Goal: Information Seeking & Learning: Learn about a topic

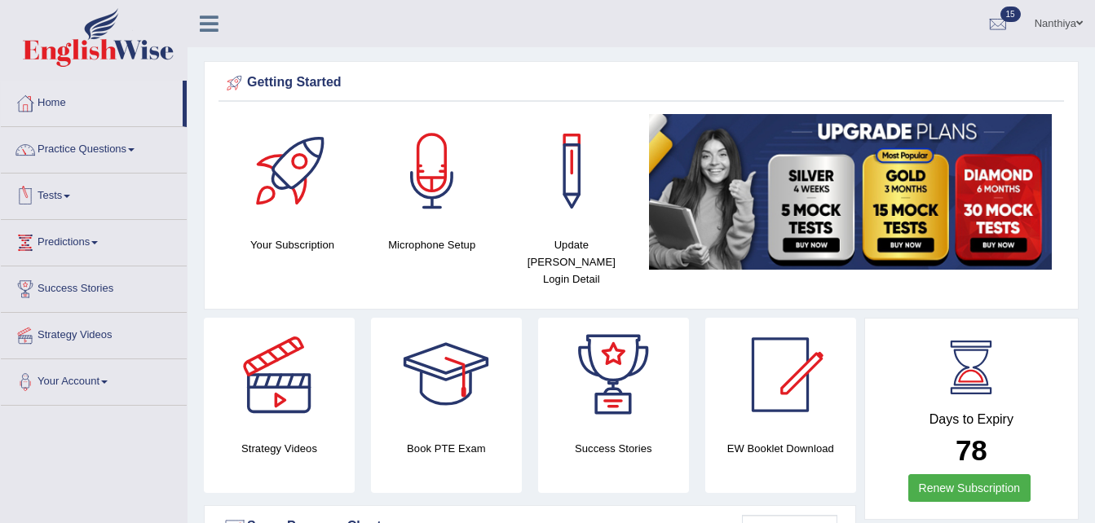
click at [79, 140] on link "Practice Questions" at bounding box center [94, 147] width 186 height 41
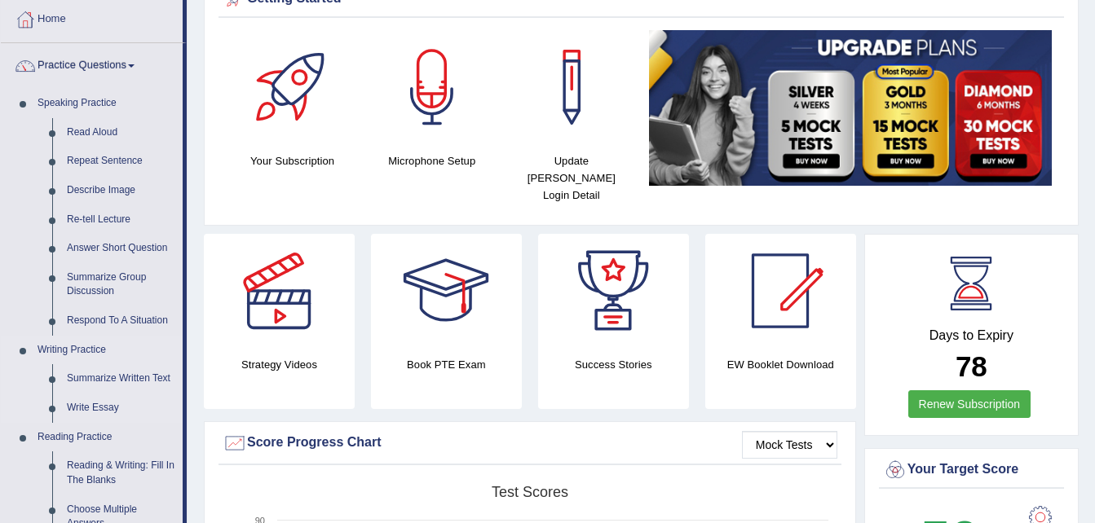
scroll to position [85, 0]
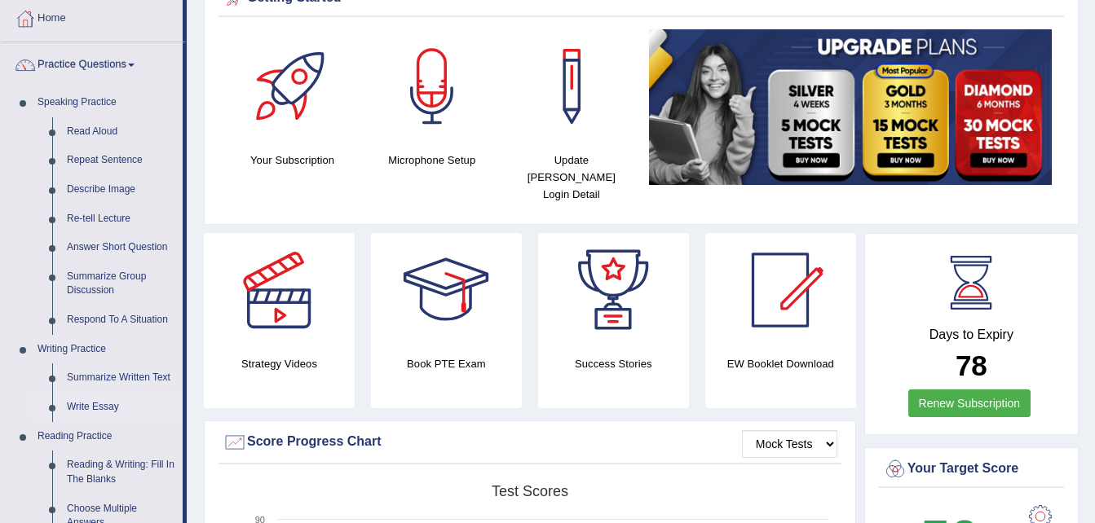
click at [85, 400] on link "Write Essay" at bounding box center [121, 407] width 123 height 29
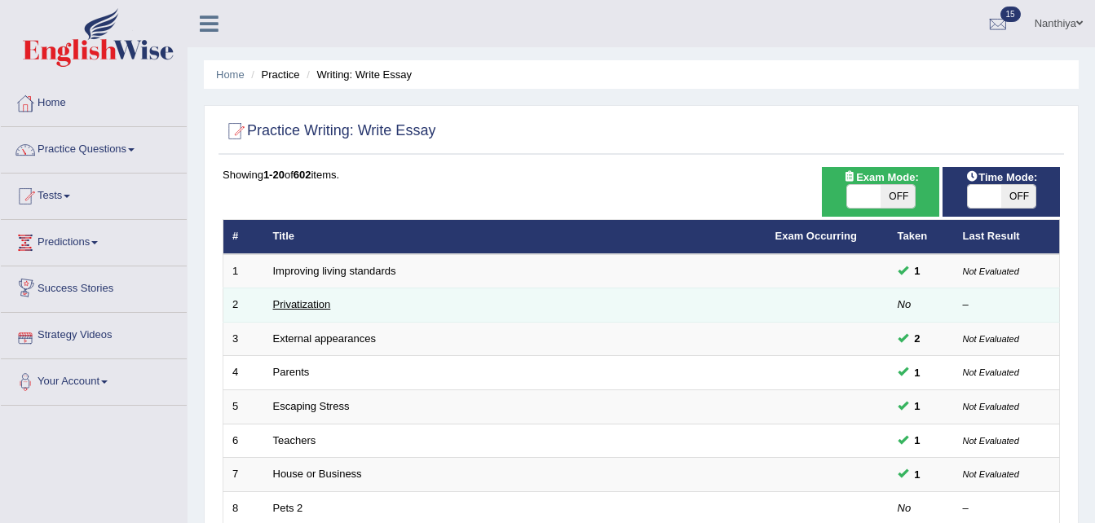
click at [296, 303] on link "Privatization" at bounding box center [302, 304] width 58 height 12
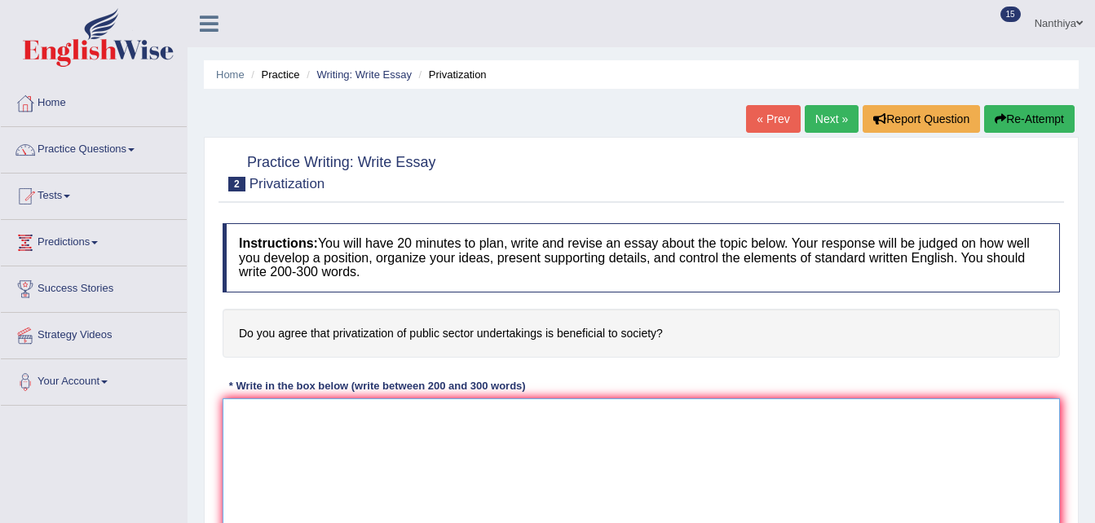
click at [296, 441] on textarea at bounding box center [641, 478] width 837 height 158
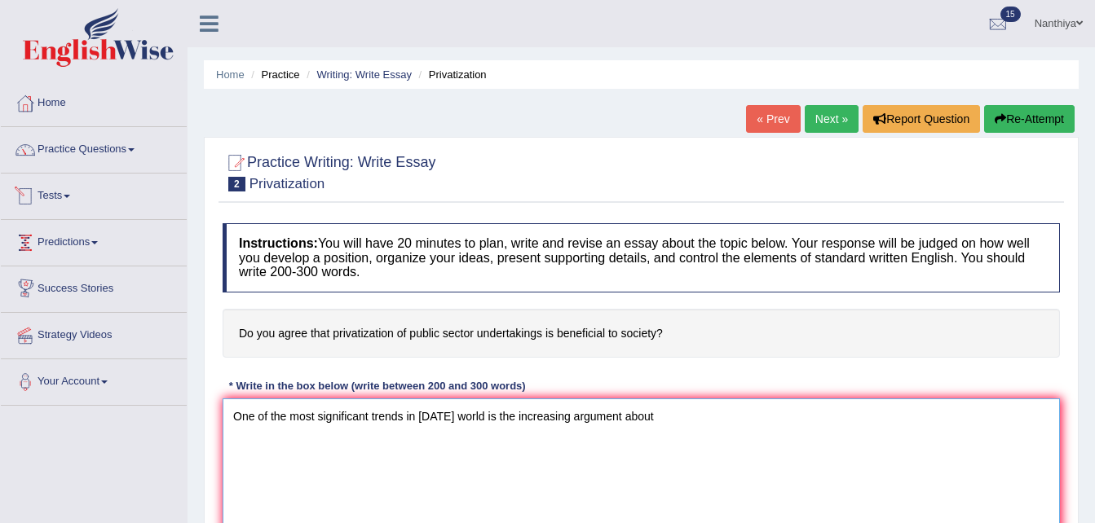
type textarea "One of the most significant trends in today's world is the increasing argument …"
click at [73, 199] on link "Tests" at bounding box center [94, 194] width 186 height 41
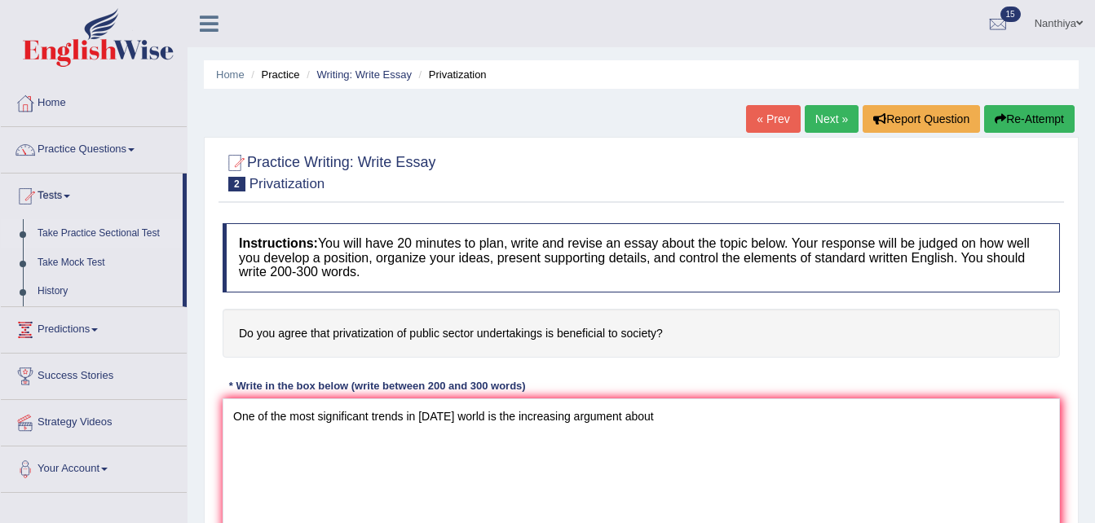
click at [84, 227] on link "Take Practice Sectional Test" at bounding box center [106, 233] width 152 height 29
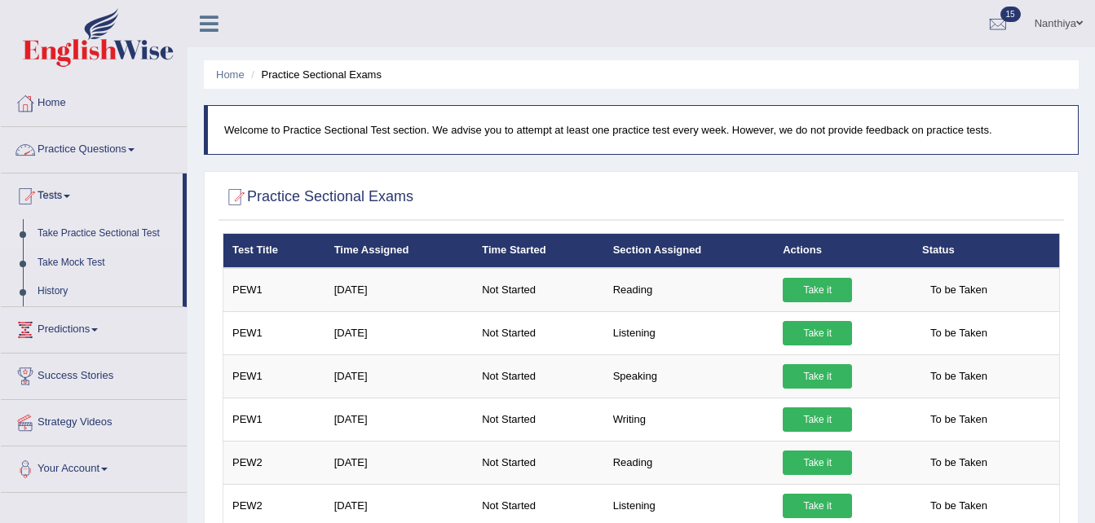
click at [71, 147] on link "Practice Questions" at bounding box center [94, 147] width 186 height 41
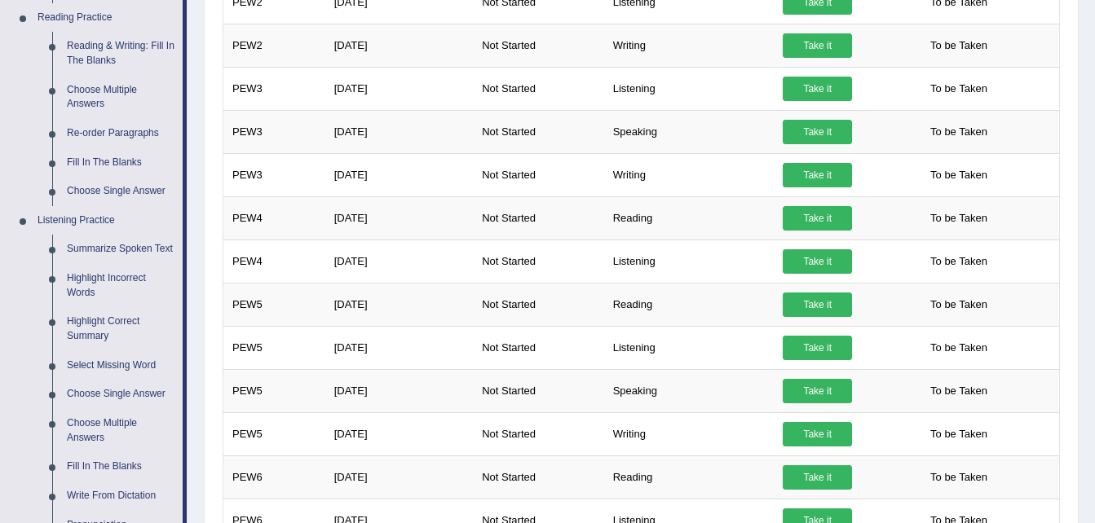
scroll to position [505, 0]
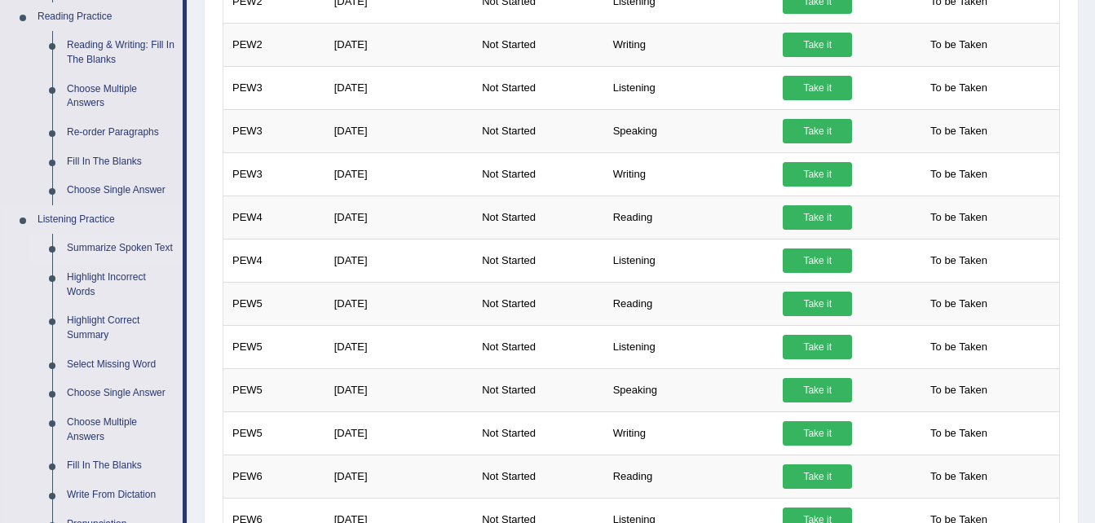
click at [122, 239] on link "Summarize Spoken Text" at bounding box center [121, 248] width 123 height 29
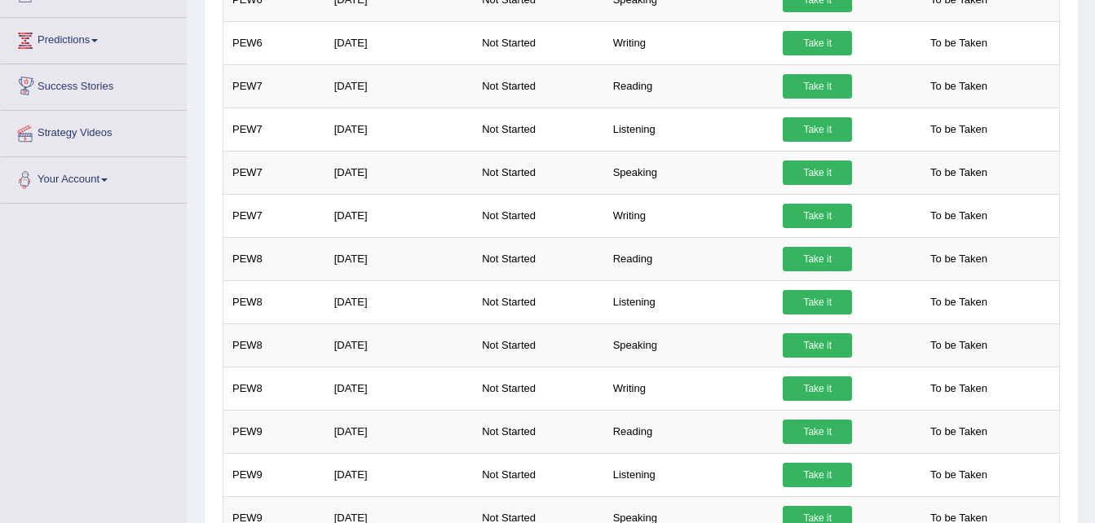
scroll to position [1113, 0]
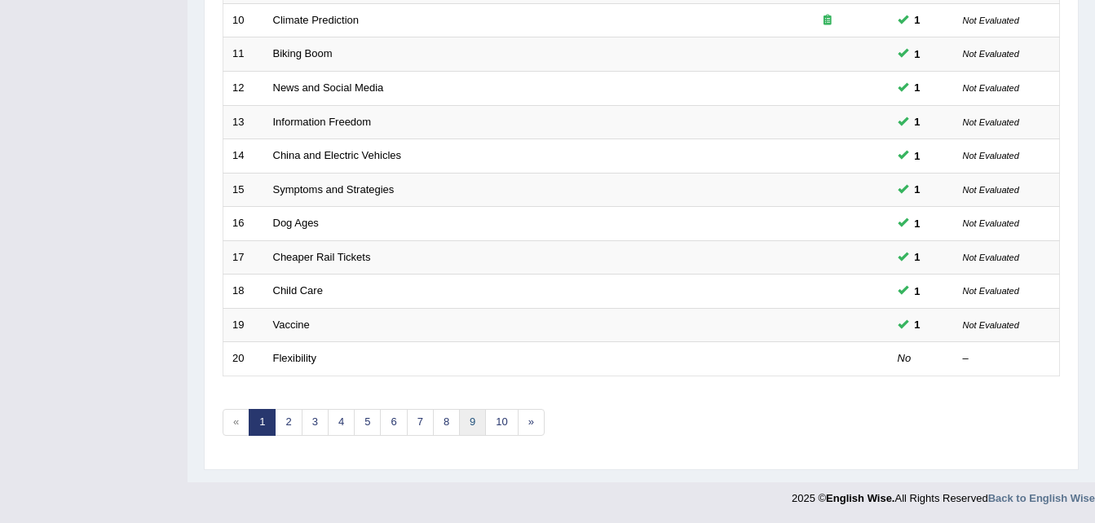
click at [468, 429] on link "9" at bounding box center [472, 422] width 27 height 27
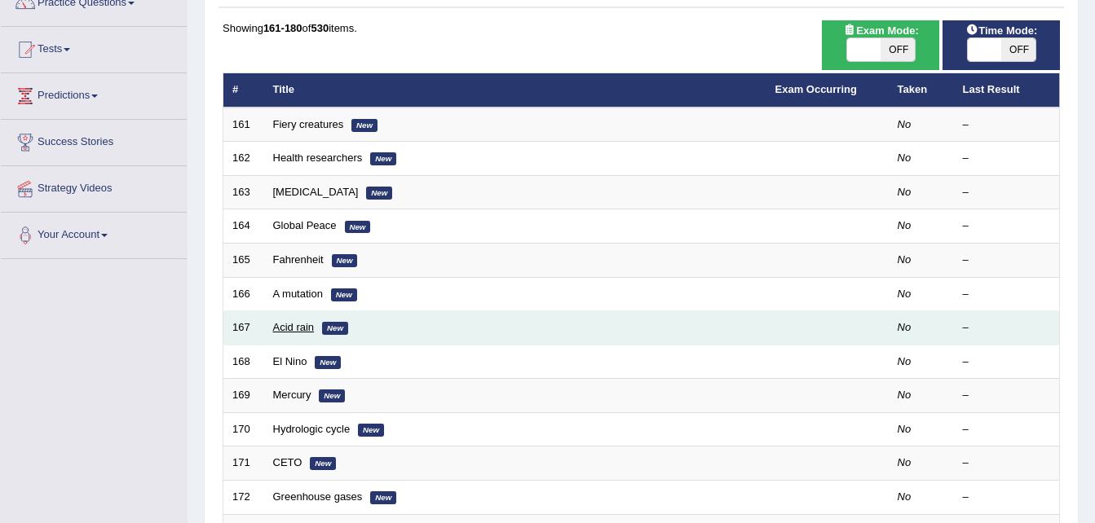
click at [299, 328] on link "Acid rain" at bounding box center [294, 327] width 42 height 12
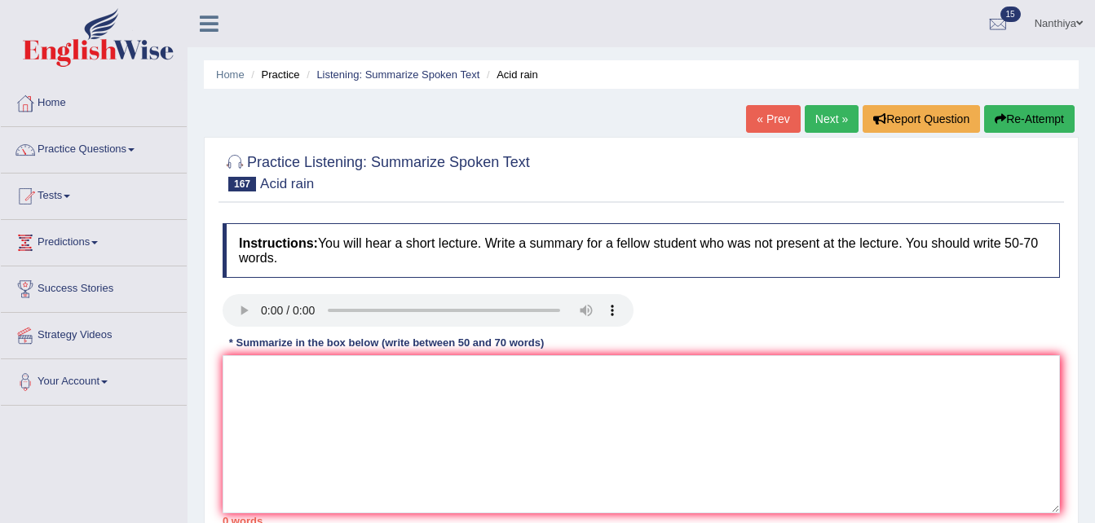
click at [289, 372] on textarea at bounding box center [641, 435] width 837 height 158
type textarea "The speaker provides a comprehensive overview of AA"
click at [76, 200] on link "Tests" at bounding box center [94, 194] width 186 height 41
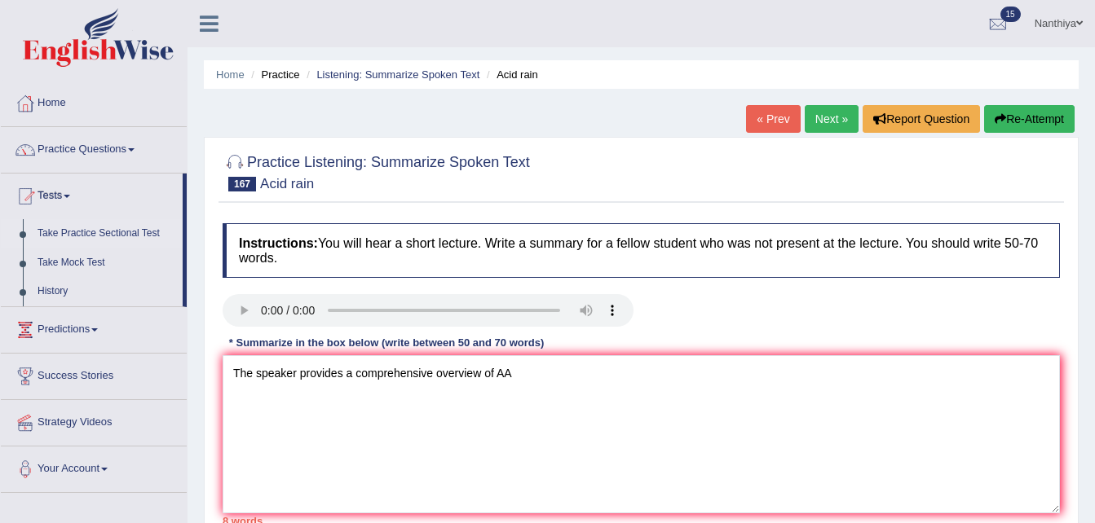
click at [86, 228] on link "Take Practice Sectional Test" at bounding box center [106, 233] width 152 height 29
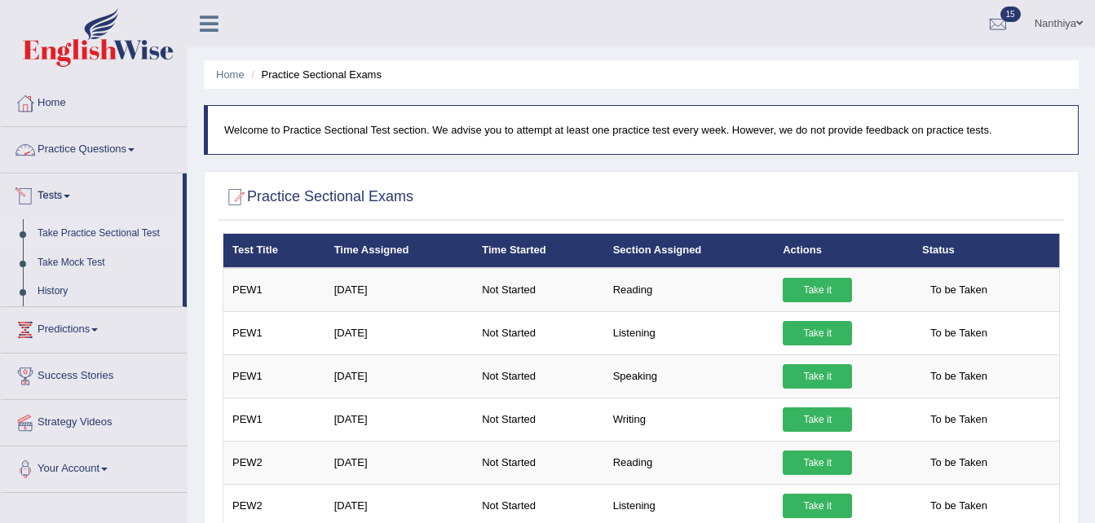
click at [47, 137] on link "Practice Questions" at bounding box center [94, 147] width 186 height 41
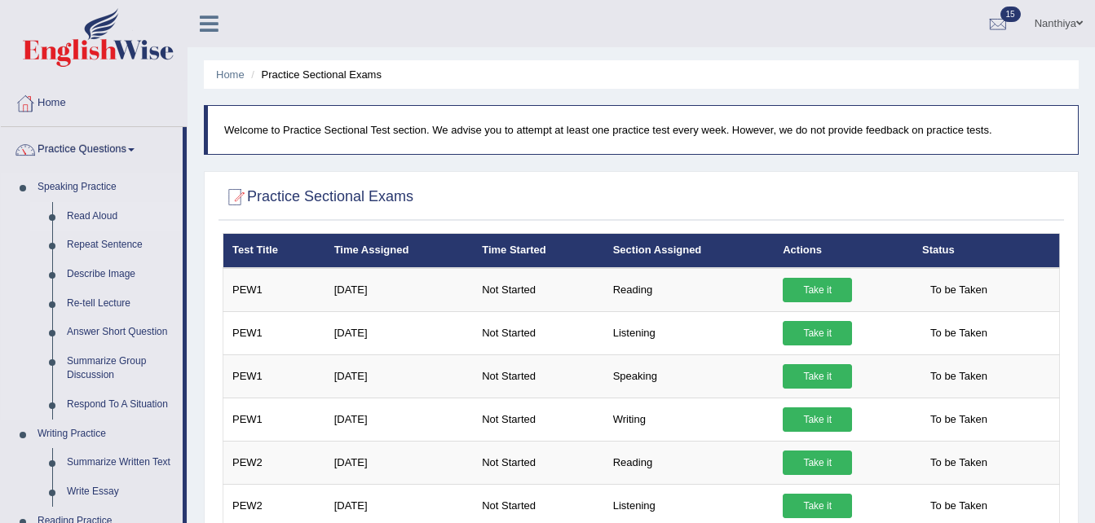
click at [88, 220] on link "Read Aloud" at bounding box center [121, 216] width 123 height 29
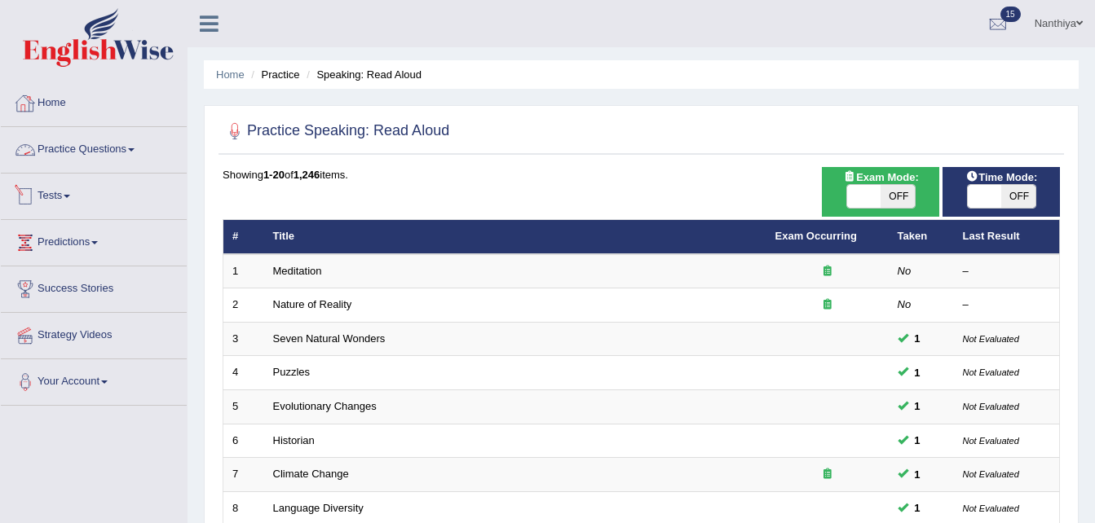
click at [55, 192] on link "Tests" at bounding box center [94, 194] width 186 height 41
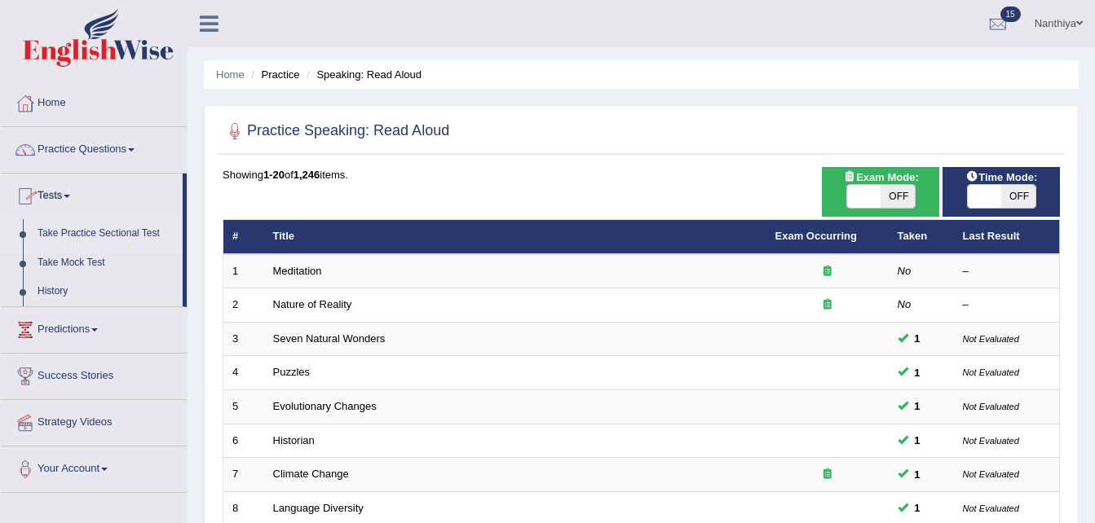
click at [59, 223] on link "Take Practice Sectional Test" at bounding box center [106, 233] width 152 height 29
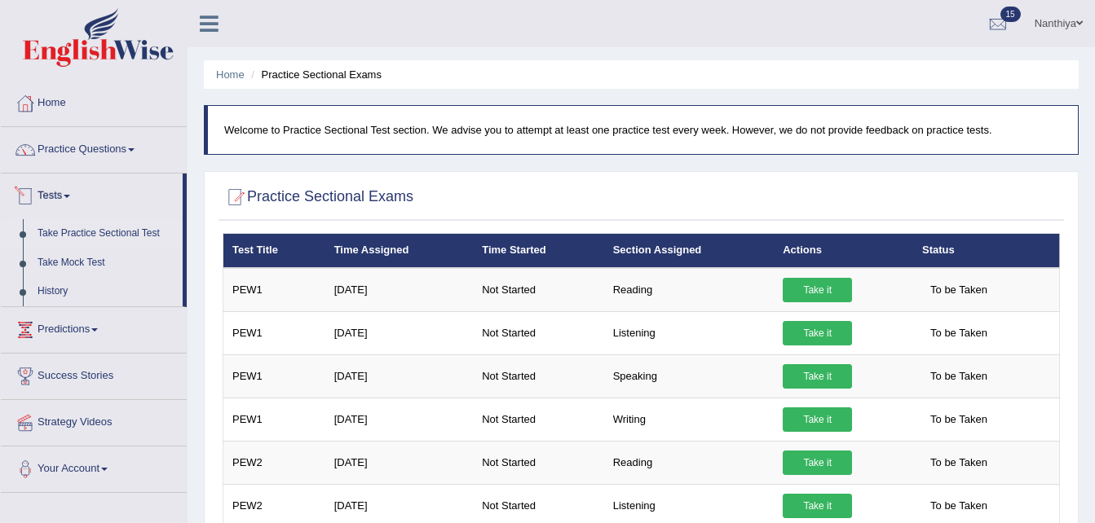
click at [94, 238] on link "Take Practice Sectional Test" at bounding box center [106, 233] width 152 height 29
click at [85, 223] on link "Take Practice Sectional Test" at bounding box center [106, 233] width 152 height 29
click at [996, 26] on div at bounding box center [998, 24] width 24 height 24
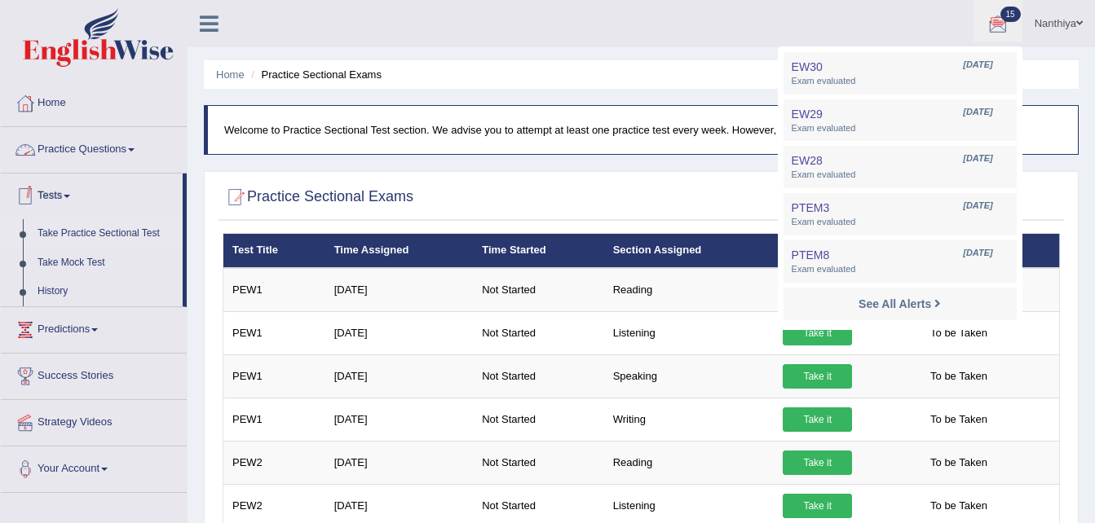
click at [125, 157] on link "Practice Questions" at bounding box center [94, 147] width 186 height 41
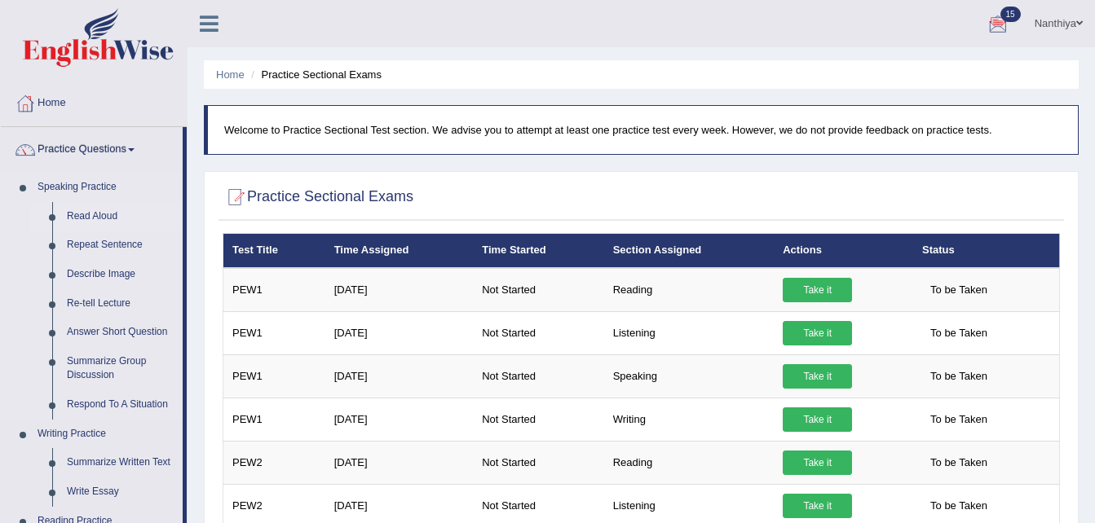
click at [104, 210] on link "Read Aloud" at bounding box center [121, 216] width 123 height 29
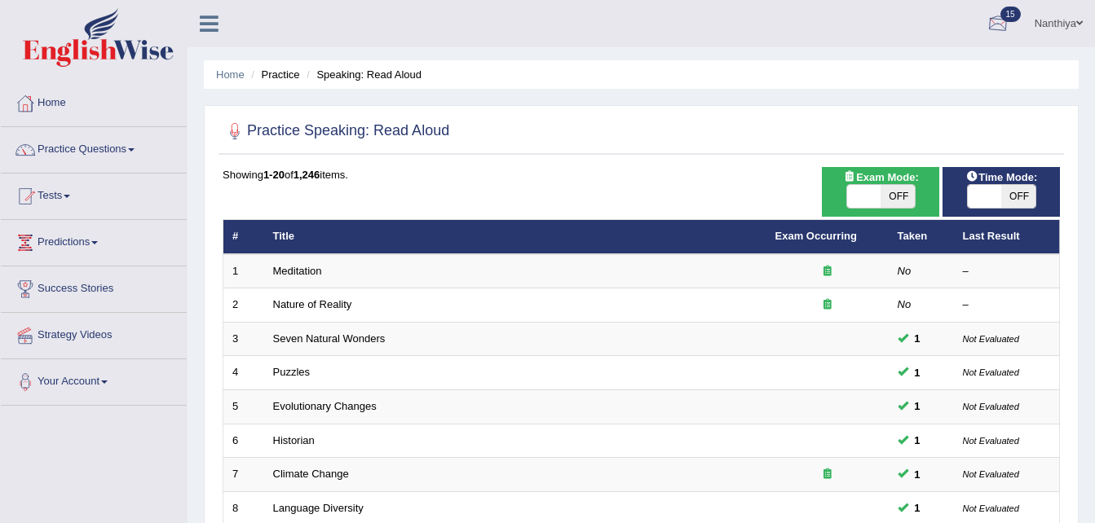
click at [993, 25] on div at bounding box center [998, 24] width 24 height 24
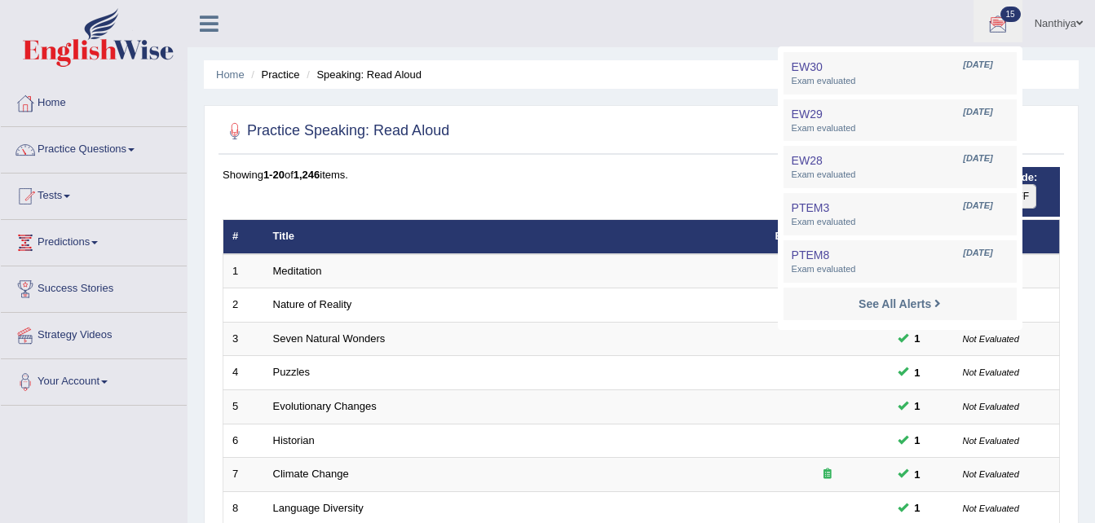
click at [714, 86] on ul "Home Practice Speaking: Read Aloud" at bounding box center [641, 74] width 875 height 29
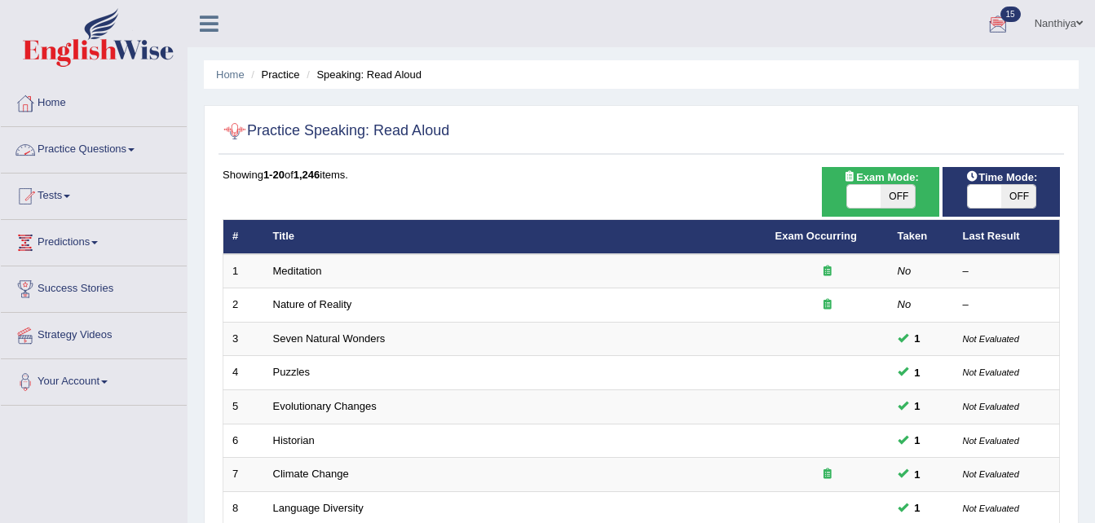
click at [133, 152] on link "Practice Questions" at bounding box center [94, 147] width 186 height 41
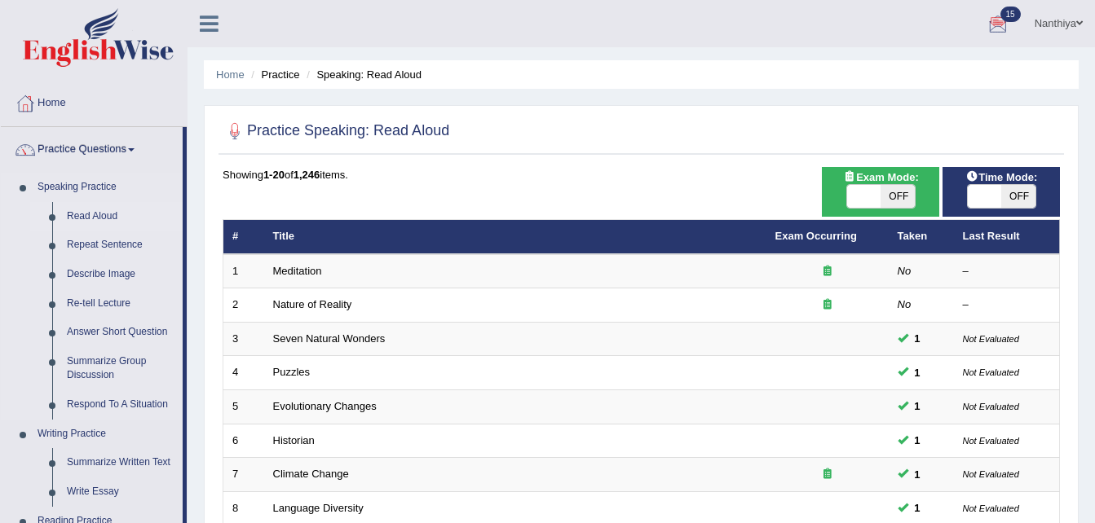
click at [101, 208] on link "Read Aloud" at bounding box center [121, 216] width 123 height 29
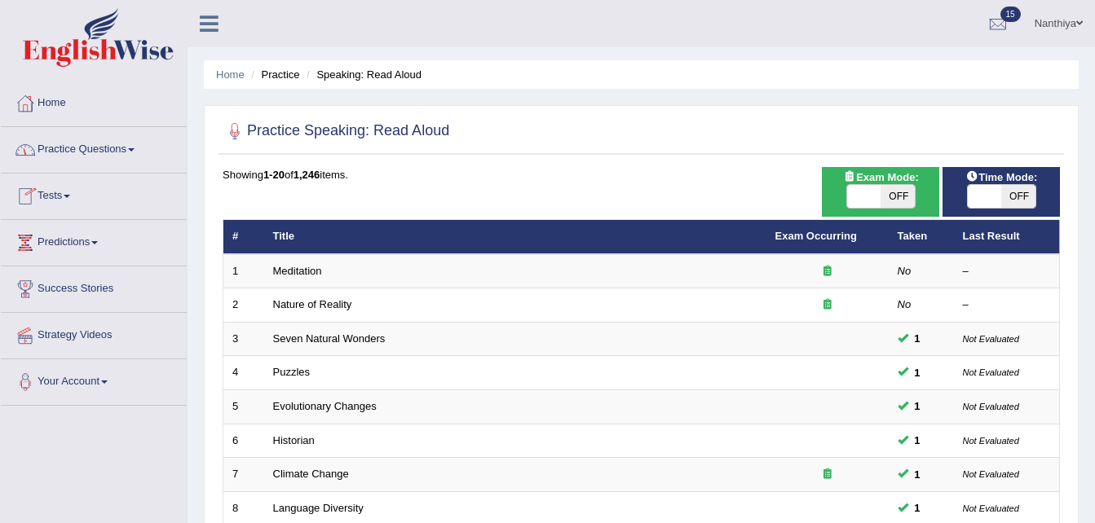
click at [73, 198] on link "Tests" at bounding box center [94, 194] width 186 height 41
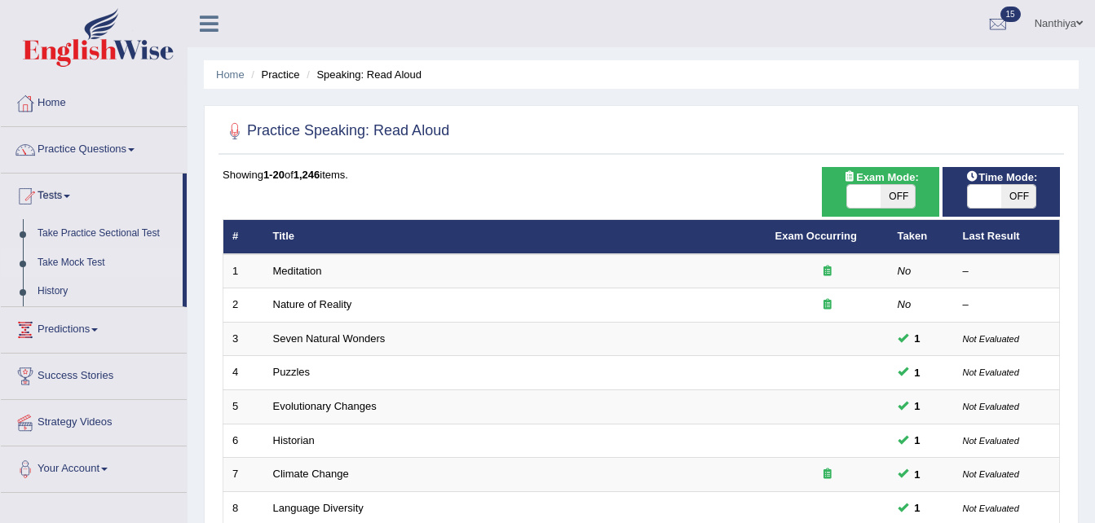
click at [75, 255] on link "Take Mock Test" at bounding box center [106, 263] width 152 height 29
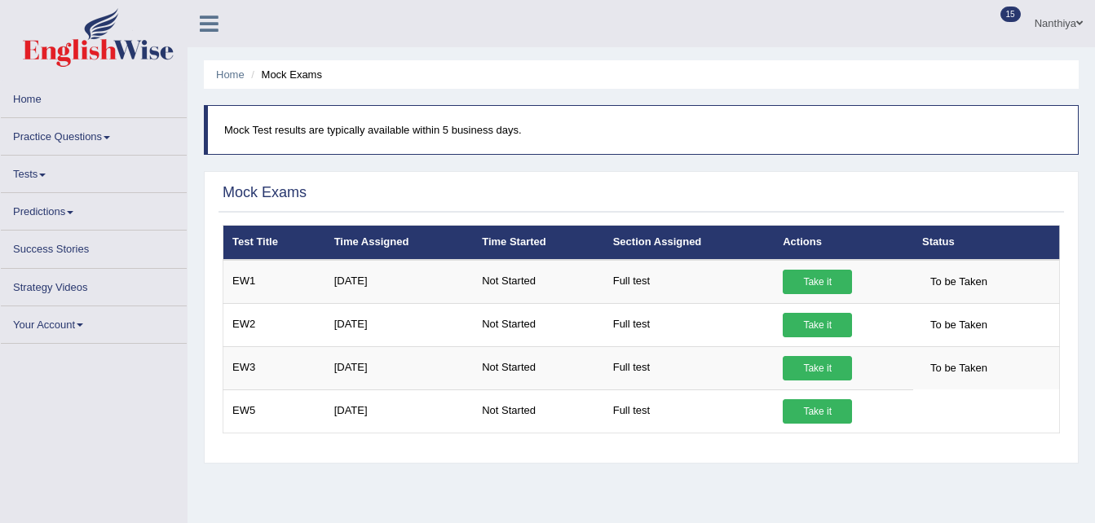
click at [43, 181] on link "Tests" at bounding box center [94, 172] width 186 height 32
click at [95, 134] on link "Practice Questions" at bounding box center [94, 134] width 186 height 32
click at [50, 173] on link "Tests" at bounding box center [94, 172] width 186 height 32
click at [360, 45] on div "Nanthiya Toggle navigation Username: supernaannn Access Type: Online Subscripti…" at bounding box center [642, 23] width 908 height 47
click at [54, 184] on link "Tests" at bounding box center [94, 172] width 186 height 32
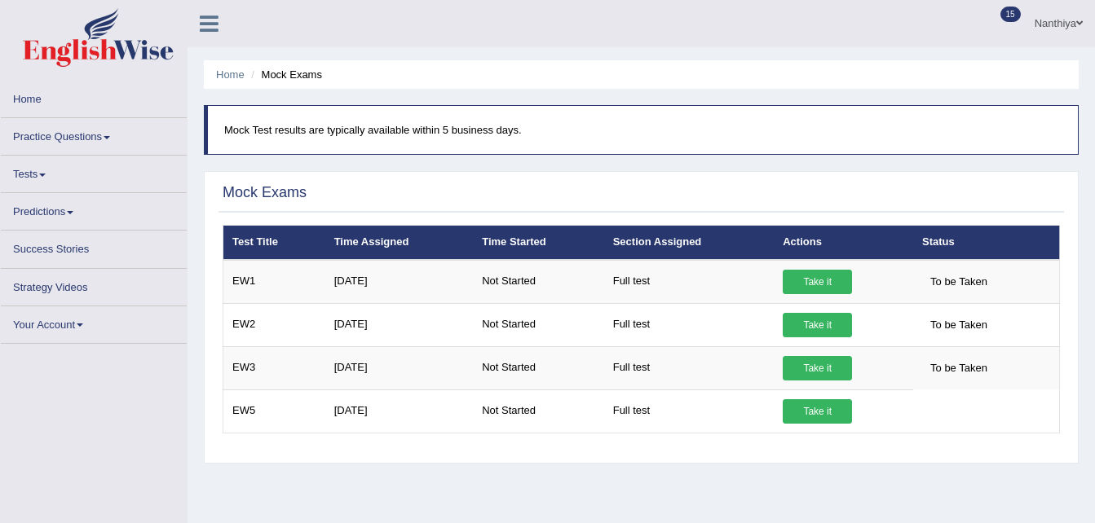
click at [48, 170] on link "Tests" at bounding box center [94, 172] width 186 height 32
click at [51, 184] on link "Tests" at bounding box center [94, 172] width 186 height 32
click at [39, 95] on link "Home" at bounding box center [94, 97] width 186 height 32
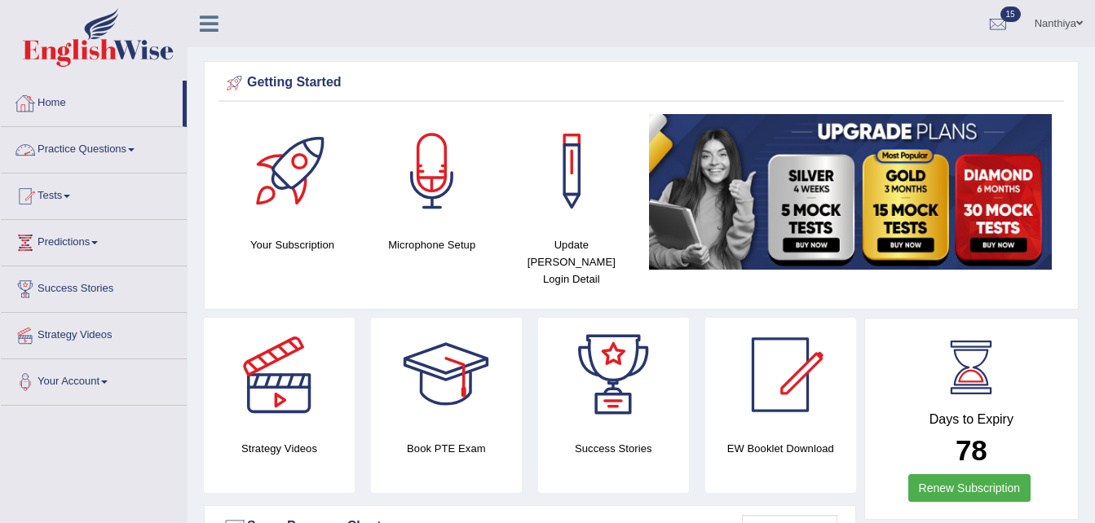
click at [105, 154] on link "Practice Questions" at bounding box center [94, 147] width 186 height 41
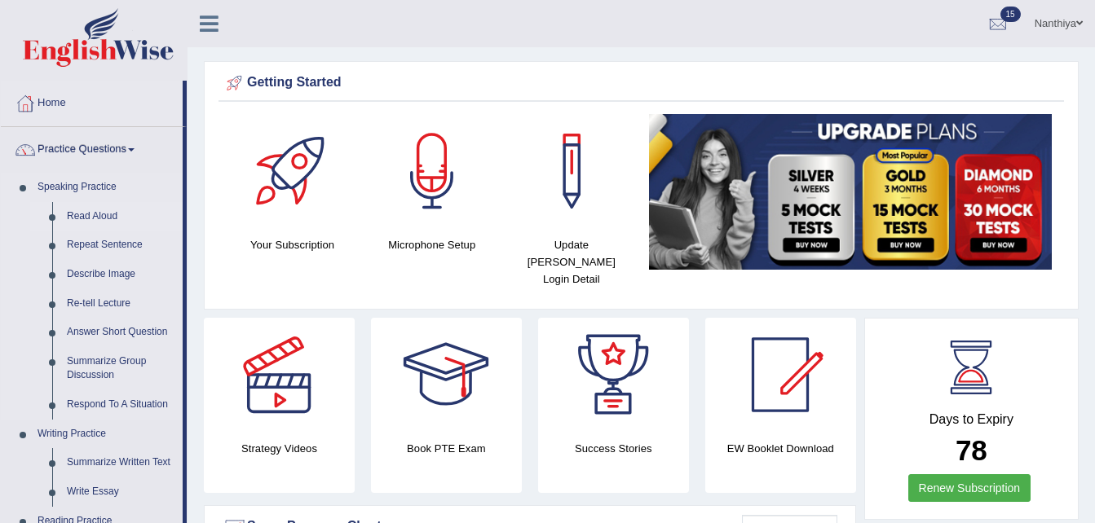
click at [93, 211] on link "Read Aloud" at bounding box center [121, 216] width 123 height 29
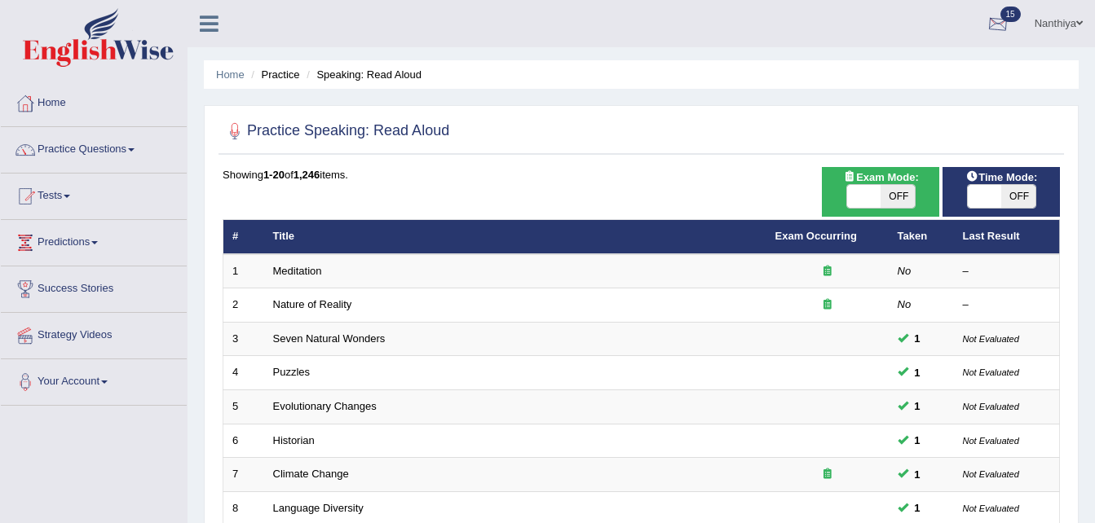
click at [1001, 15] on div at bounding box center [998, 24] width 24 height 24
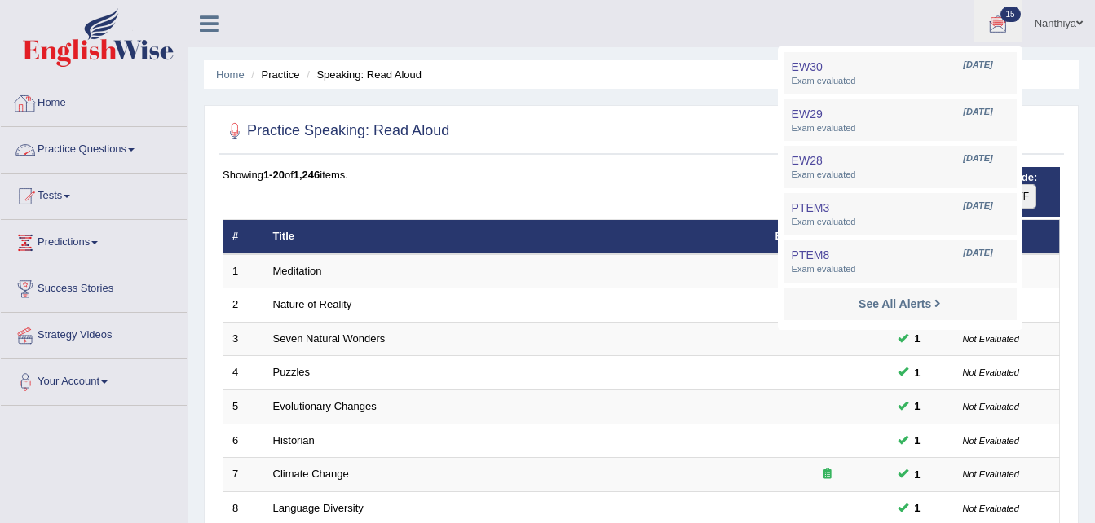
click at [111, 148] on link "Practice Questions" at bounding box center [94, 147] width 186 height 41
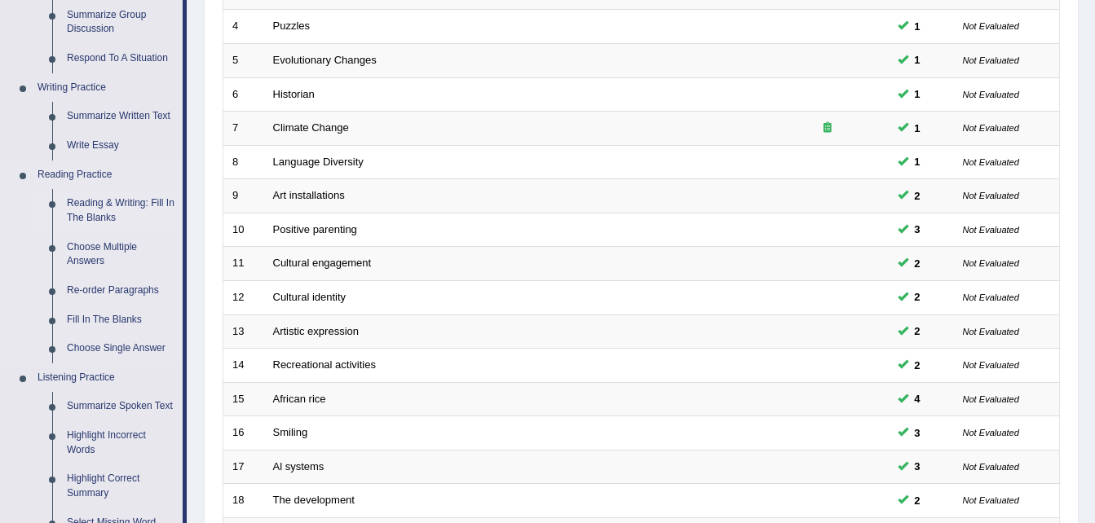
scroll to position [499, 0]
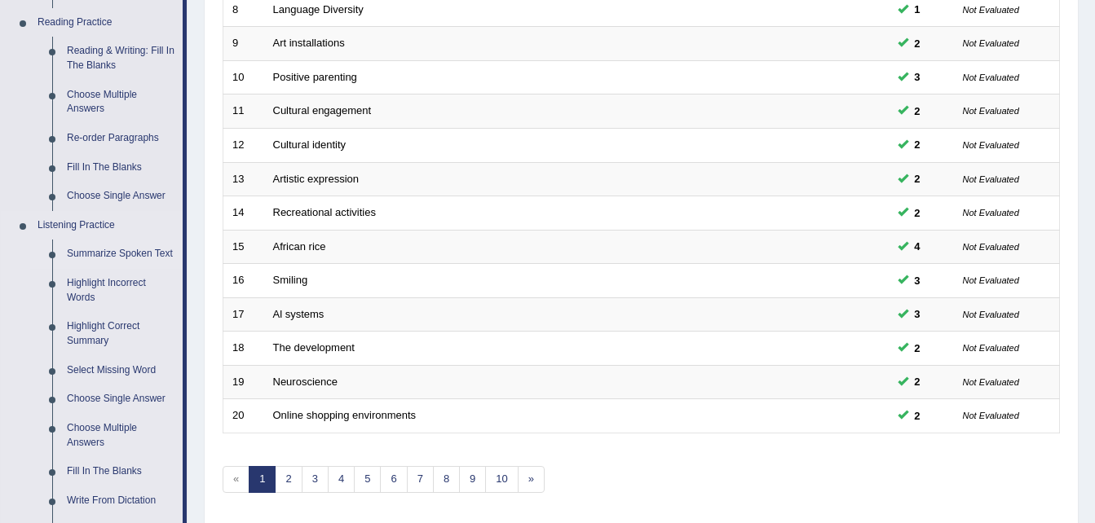
click at [104, 247] on link "Summarize Spoken Text" at bounding box center [121, 254] width 123 height 29
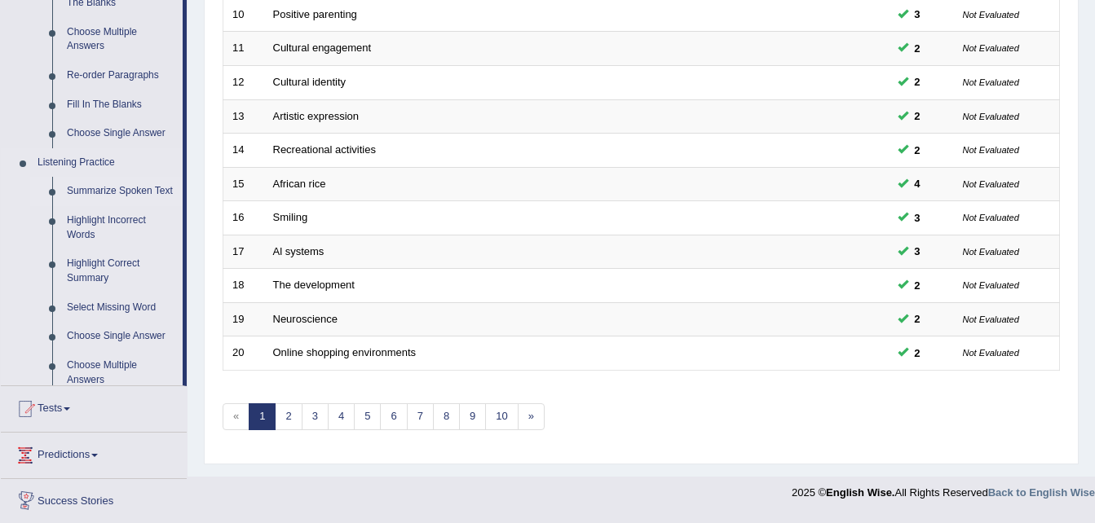
scroll to position [556, 0]
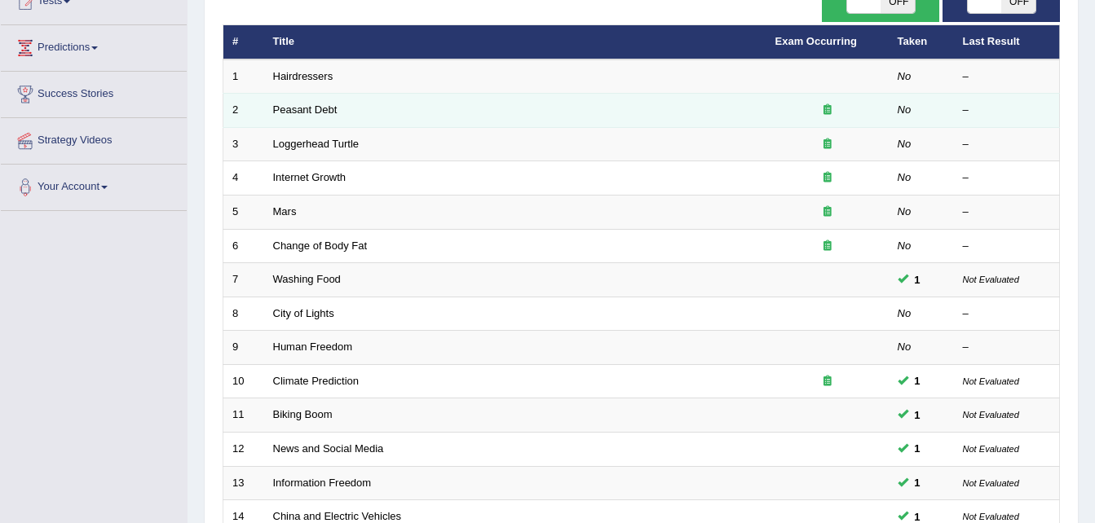
scroll to position [197, 0]
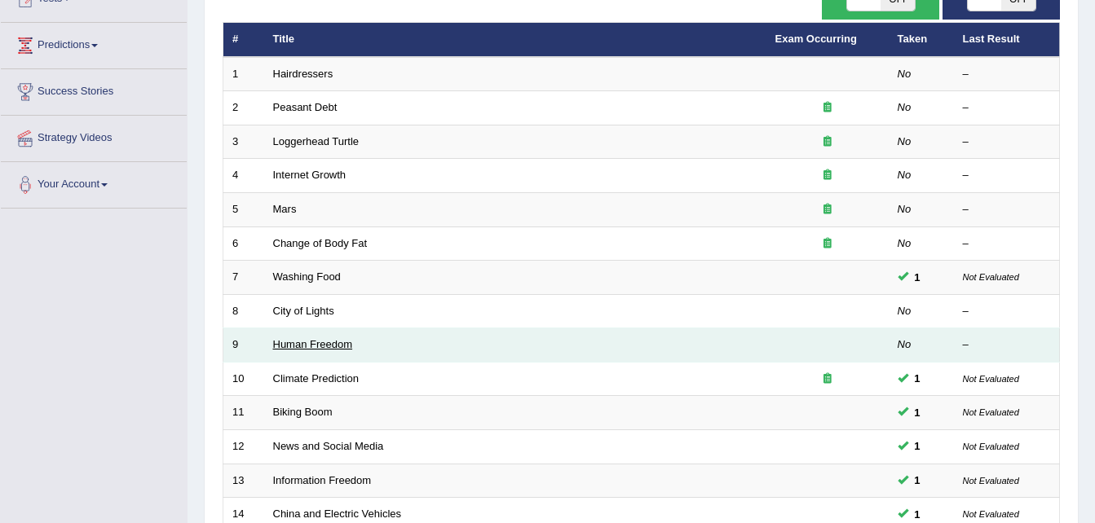
click at [320, 347] on link "Human Freedom" at bounding box center [313, 344] width 80 height 12
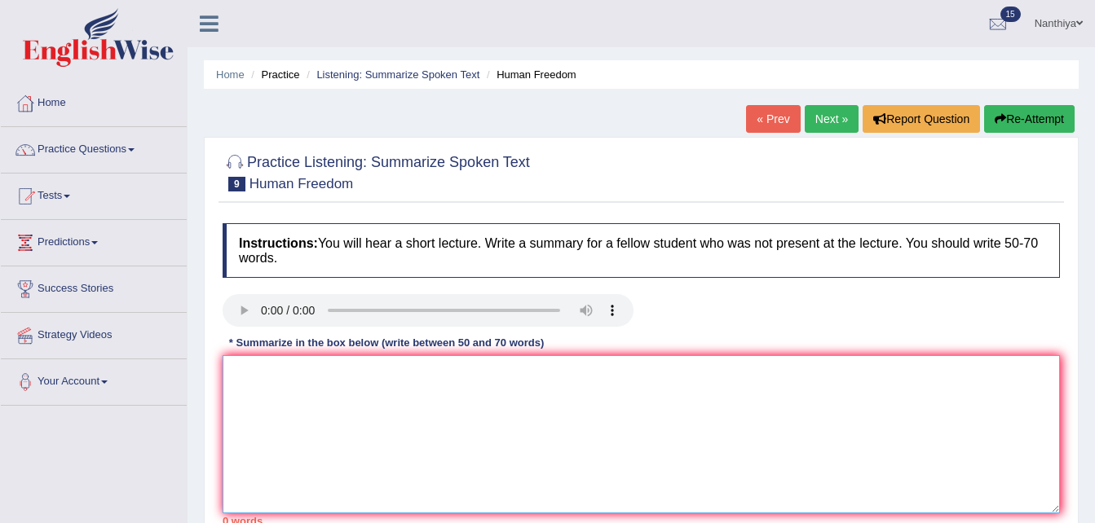
click at [311, 380] on textarea at bounding box center [641, 435] width 837 height 158
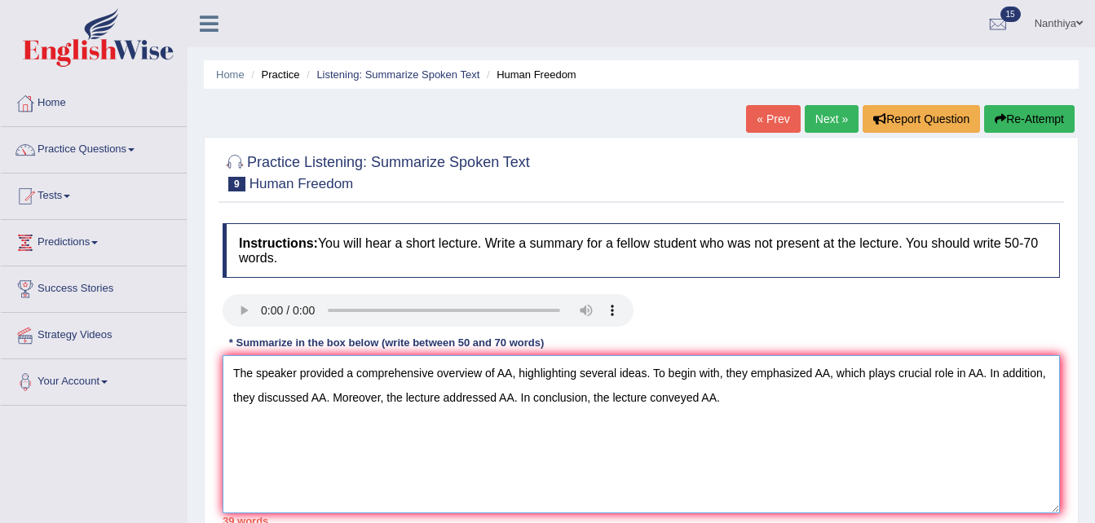
drag, startPoint x: 439, startPoint y: 441, endPoint x: 819, endPoint y: 409, distance: 381.3
click at [819, 409] on textarea "The speaker provided a comprehensive overview of AA, highlighting several ideas…" at bounding box center [641, 435] width 837 height 158
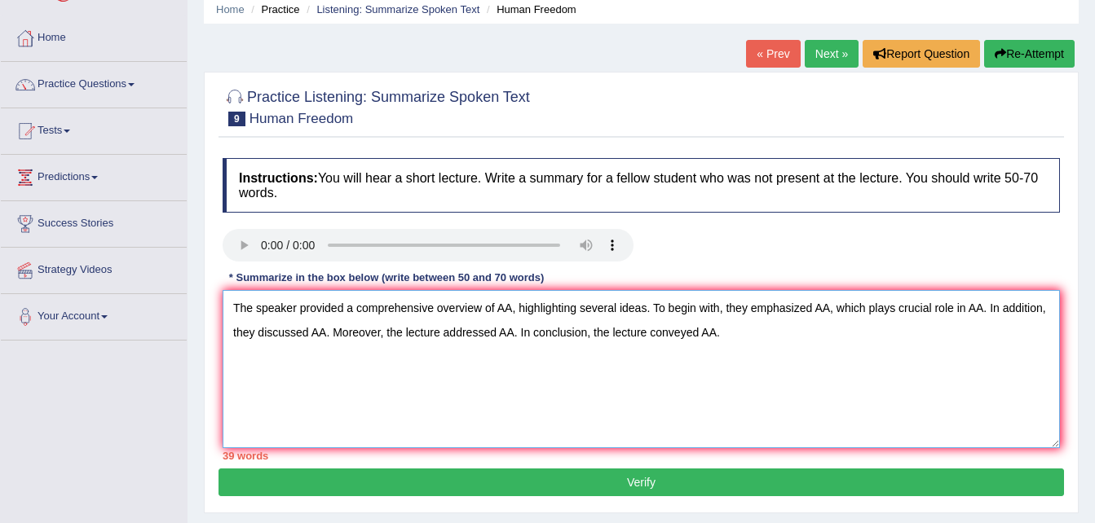
scroll to position [66, 0]
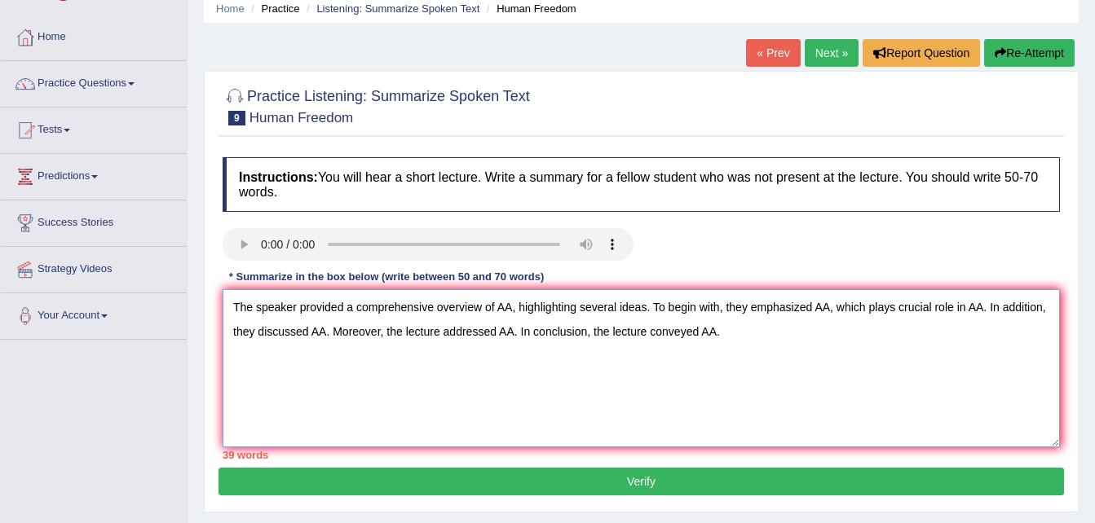
click at [894, 310] on textarea "The speaker provided a comprehensive overview of AA, highlighting several ideas…" at bounding box center [641, 368] width 837 height 158
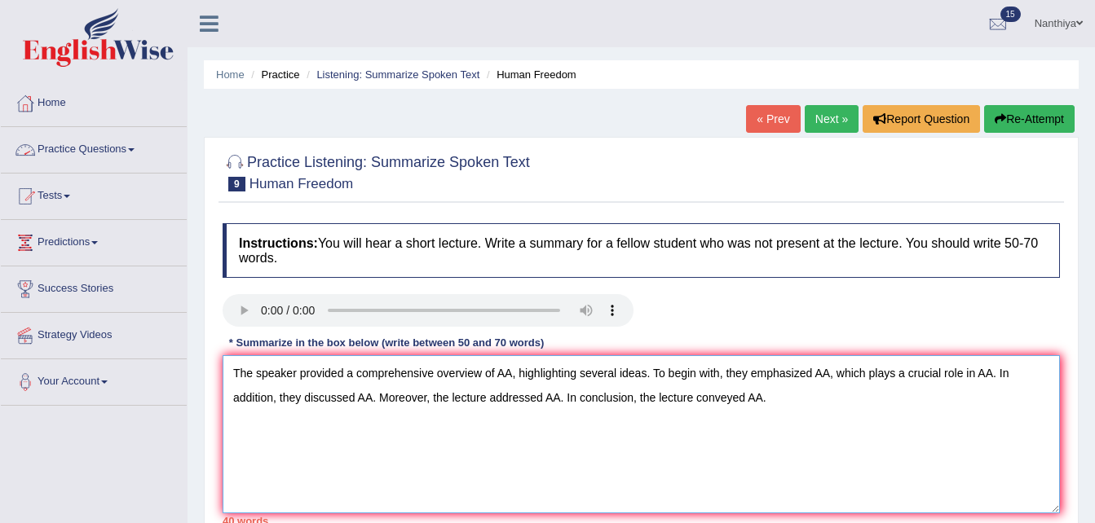
type textarea "The speaker provided a comprehensive overview of AA, highlighting several ideas…"
click at [83, 151] on link "Practice Questions" at bounding box center [94, 147] width 186 height 41
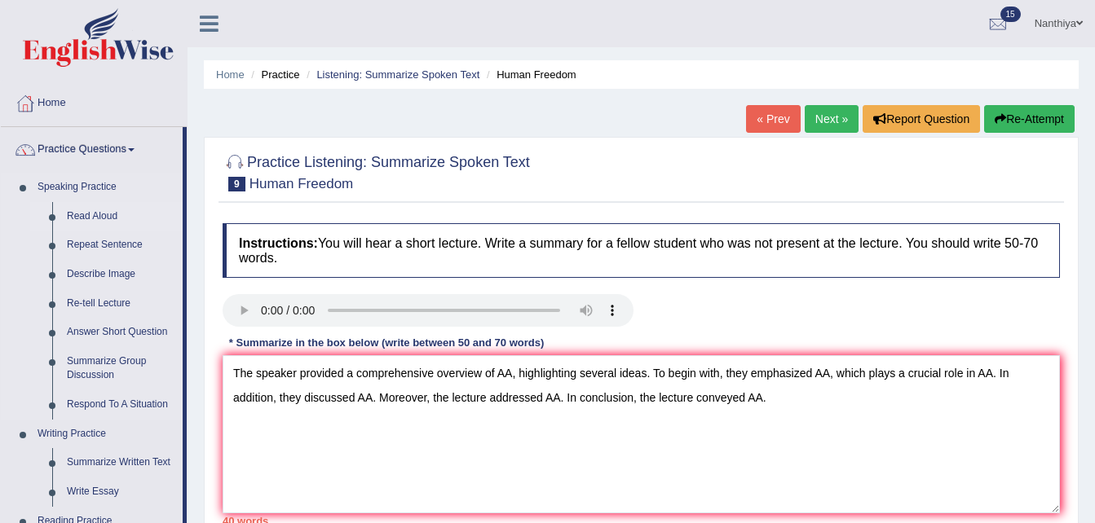
click at [90, 210] on link "Read Aloud" at bounding box center [121, 216] width 123 height 29
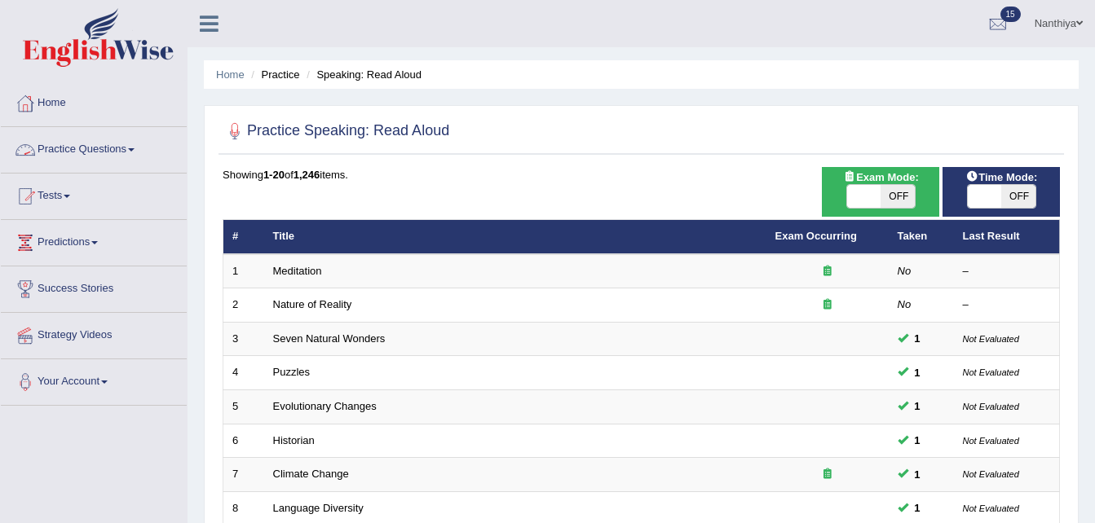
click at [73, 160] on link "Practice Questions" at bounding box center [94, 147] width 186 height 41
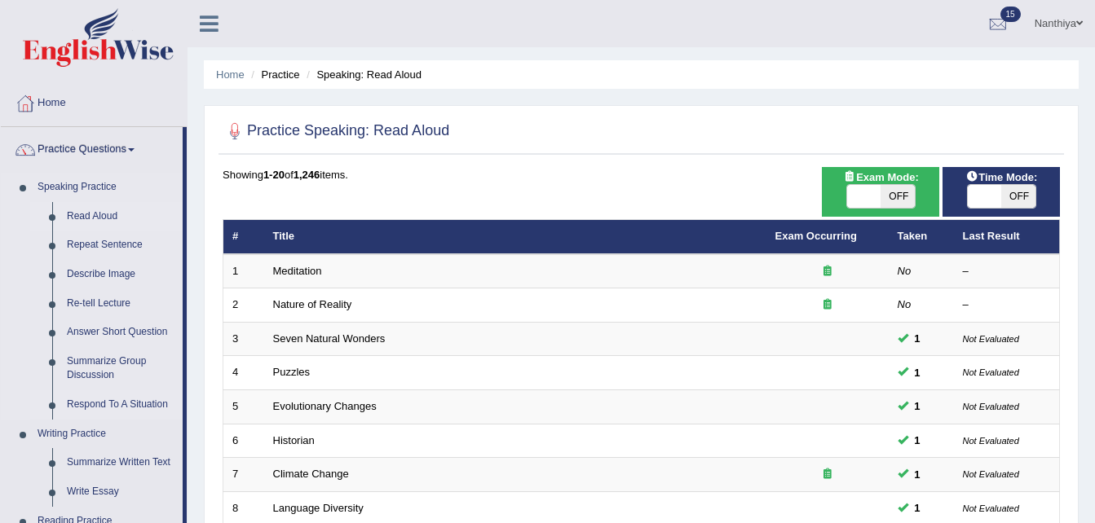
click at [108, 400] on link "Respond To A Situation" at bounding box center [121, 405] width 123 height 29
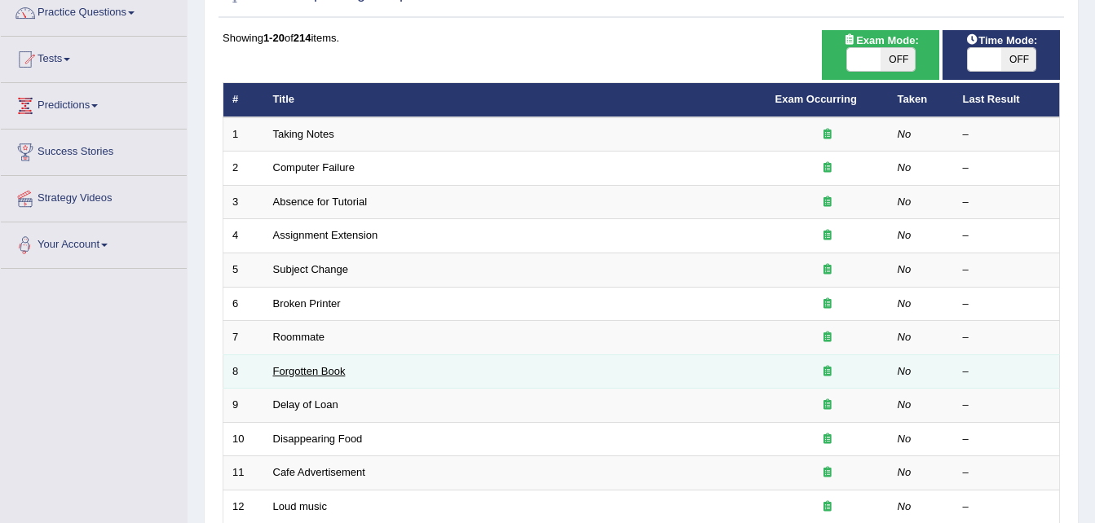
scroll to position [138, 0]
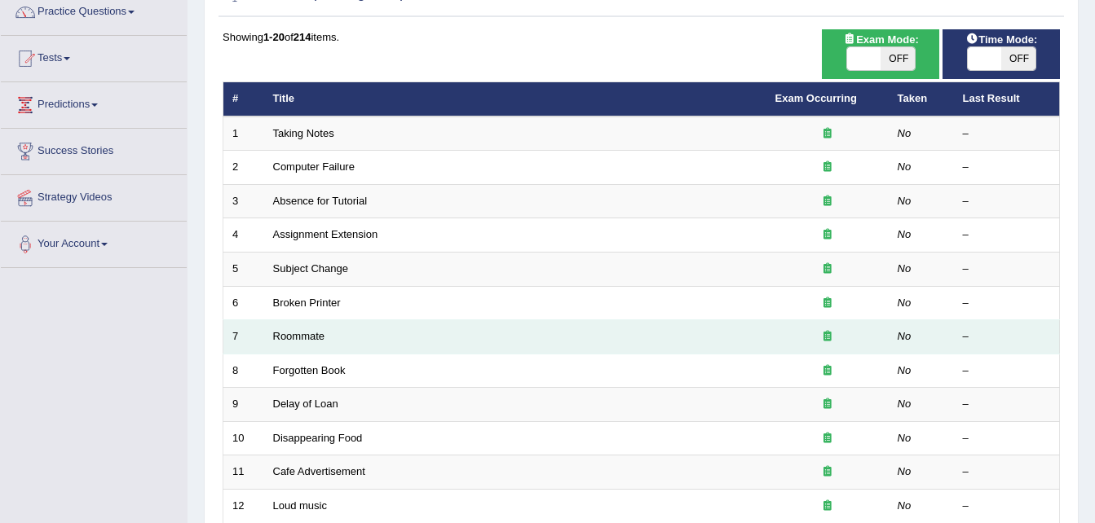
click at [306, 329] on td "Roommate" at bounding box center [515, 337] width 502 height 34
click at [306, 333] on link "Roommate" at bounding box center [299, 336] width 52 height 12
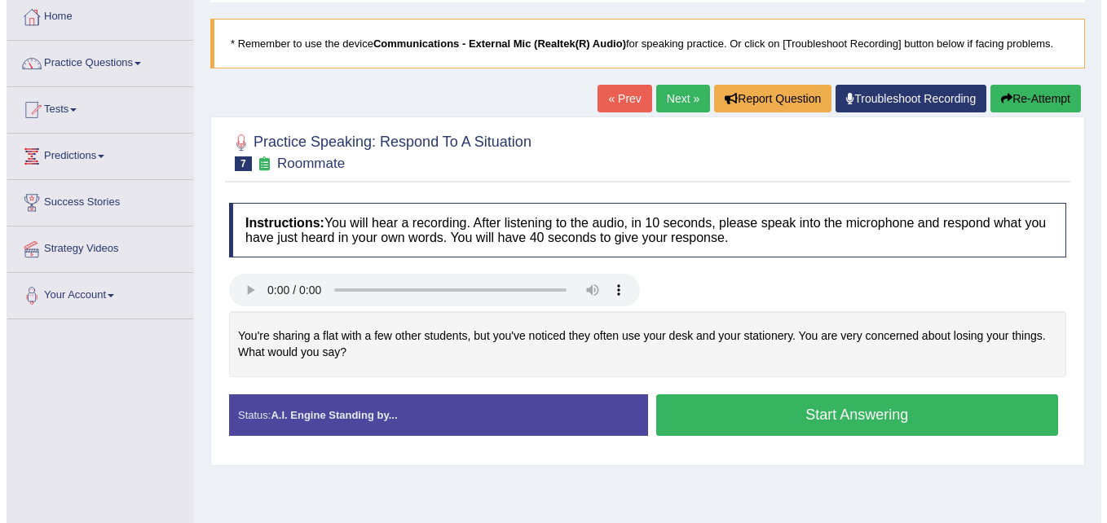
scroll to position [92, 0]
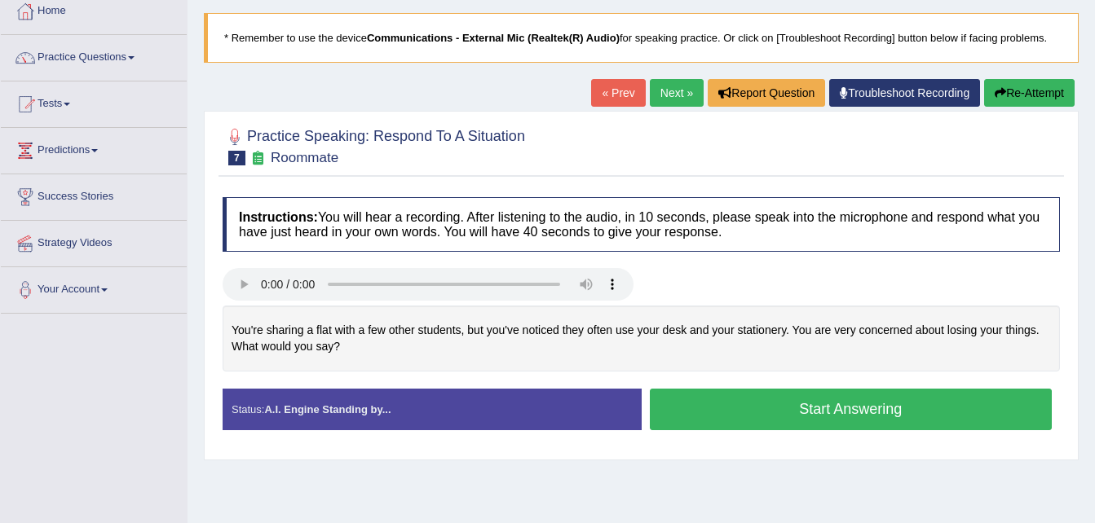
click at [702, 395] on button "Start Answering" at bounding box center [851, 410] width 403 height 42
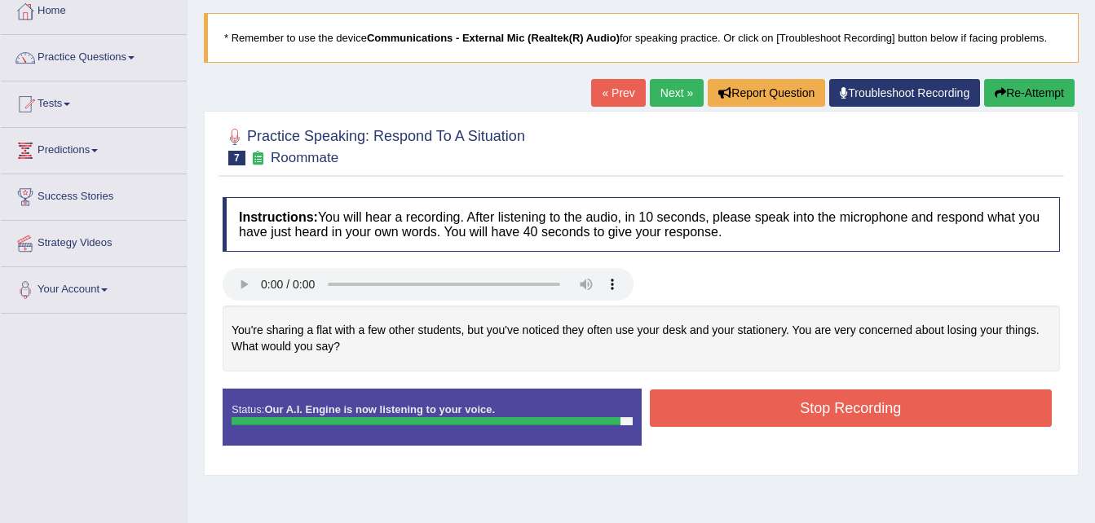
click at [958, 397] on button "Stop Recording" at bounding box center [851, 409] width 403 height 38
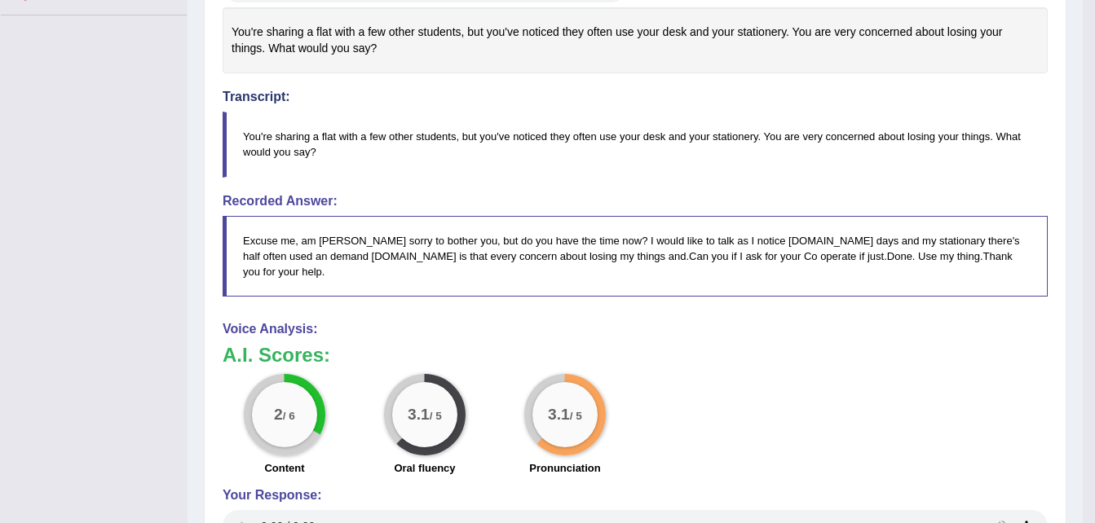
scroll to position [0, 0]
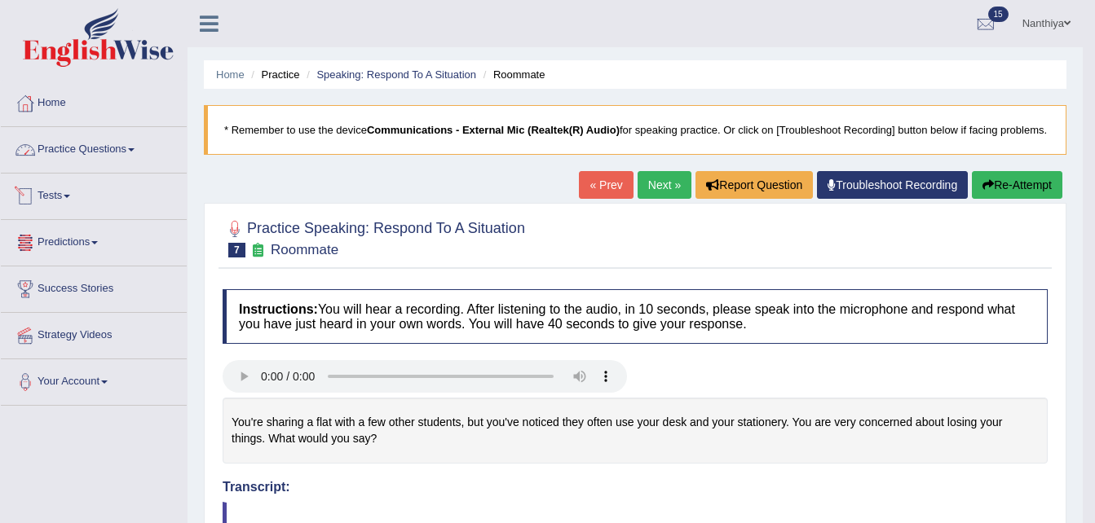
click at [113, 162] on link "Practice Questions" at bounding box center [94, 147] width 186 height 41
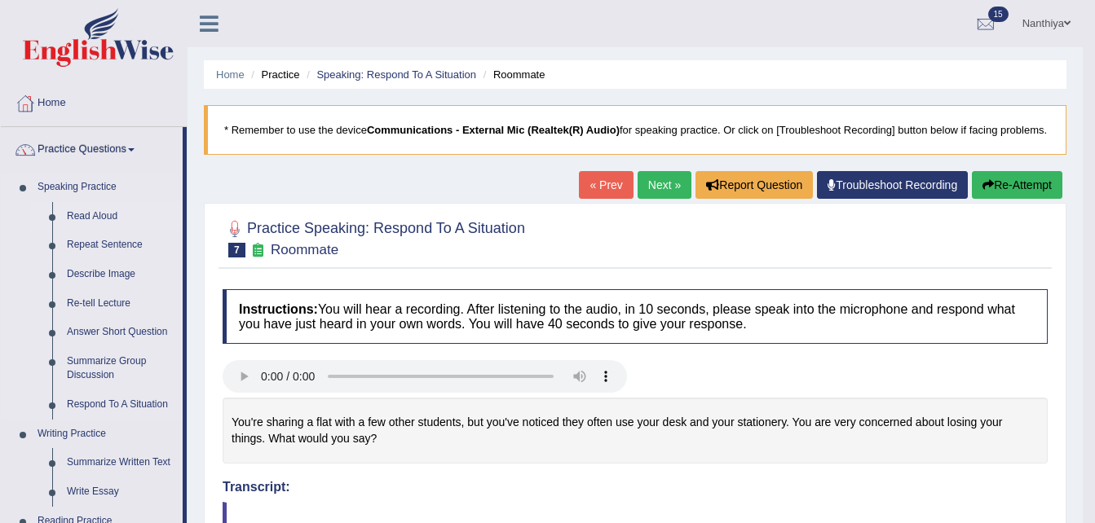
click at [100, 206] on link "Read Aloud" at bounding box center [121, 216] width 123 height 29
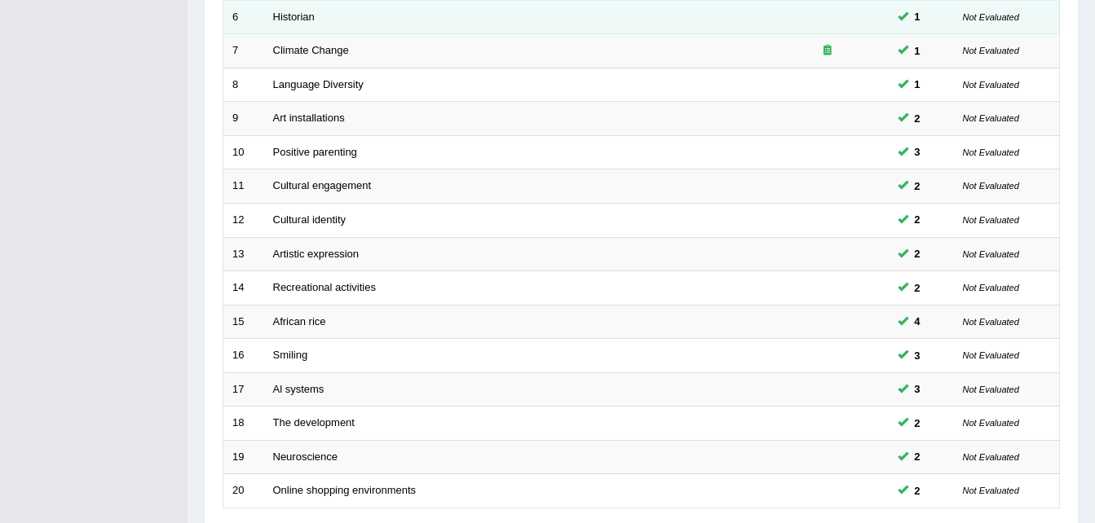
scroll to position [556, 0]
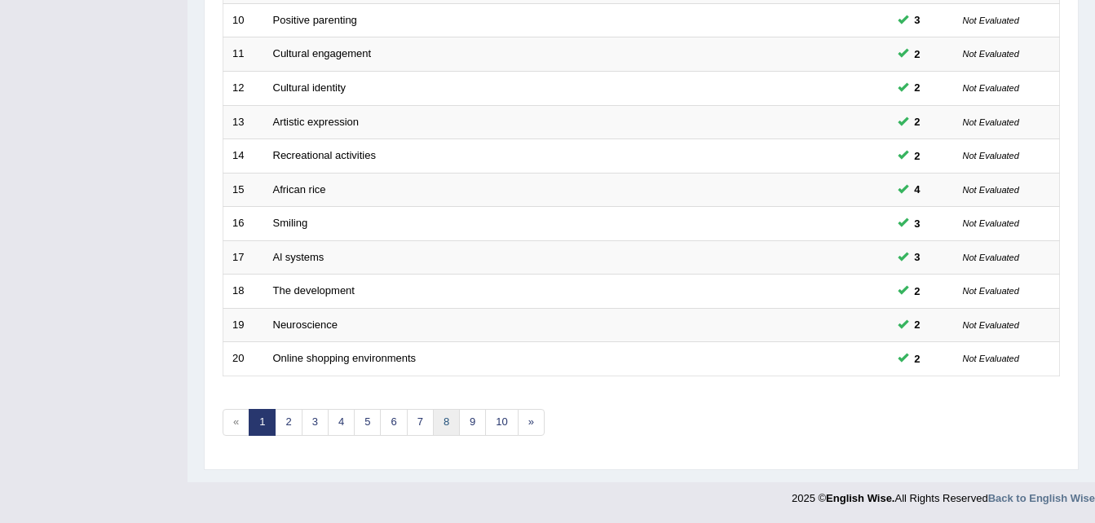
click at [442, 422] on link "8" at bounding box center [446, 422] width 27 height 27
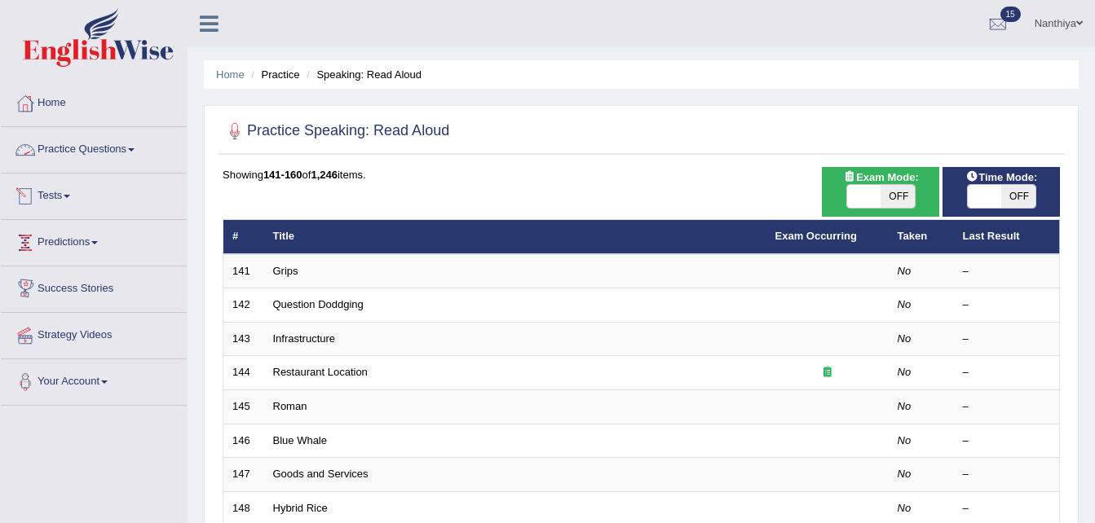
click at [111, 157] on link "Practice Questions" at bounding box center [94, 147] width 186 height 41
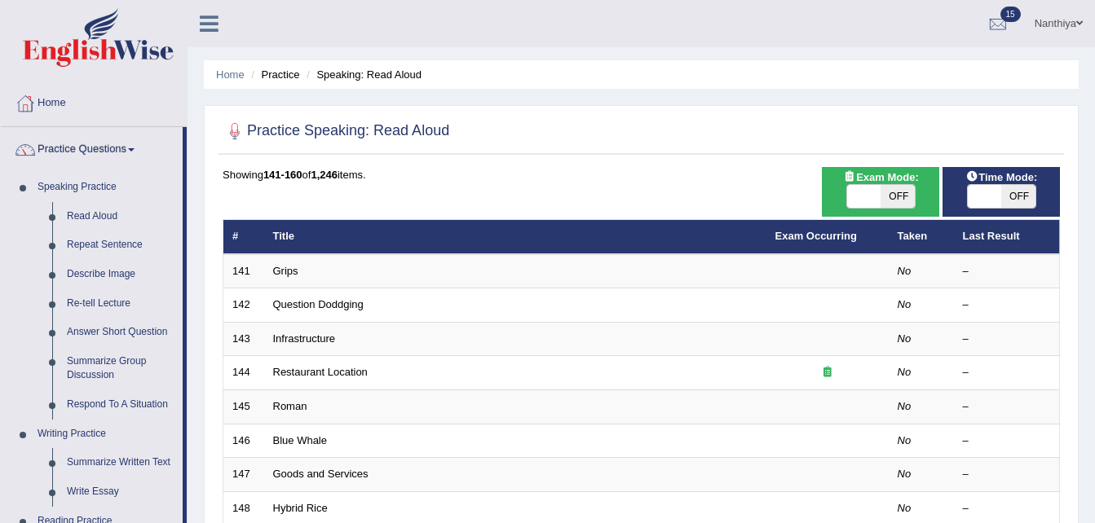
click at [1009, 24] on link "15" at bounding box center [998, 21] width 49 height 42
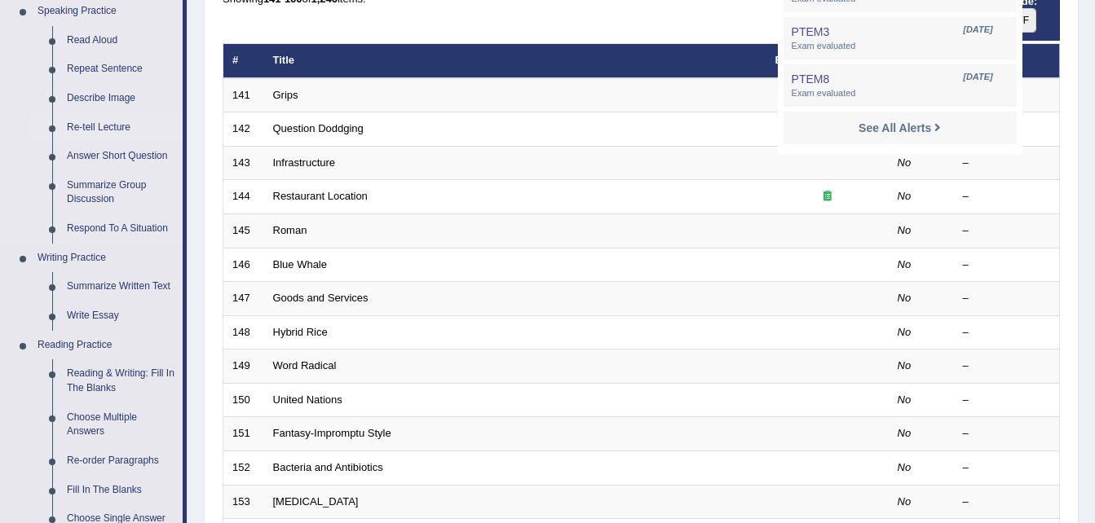
scroll to position [175, 0]
click at [106, 225] on link "Respond To A Situation" at bounding box center [121, 229] width 123 height 29
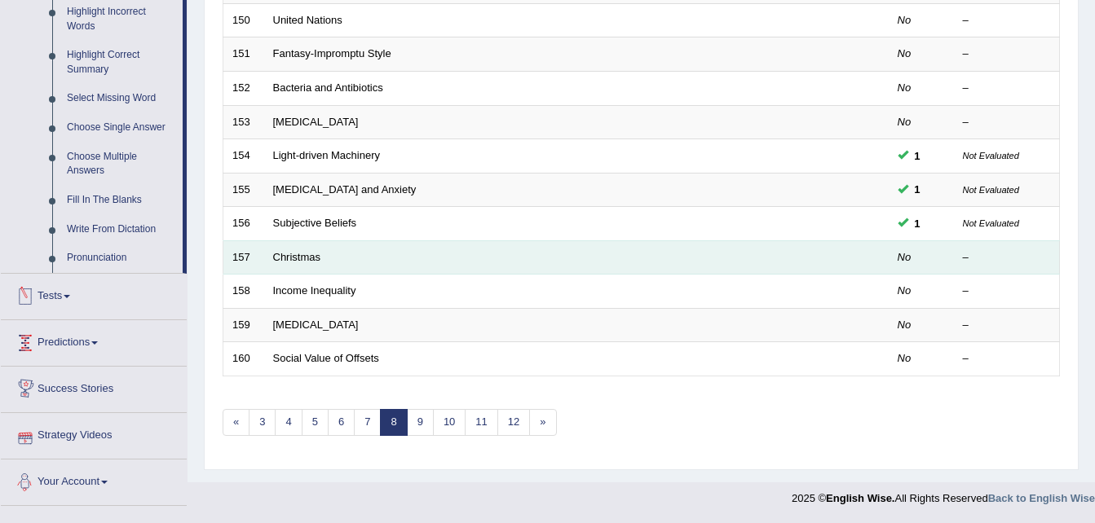
scroll to position [556, 0]
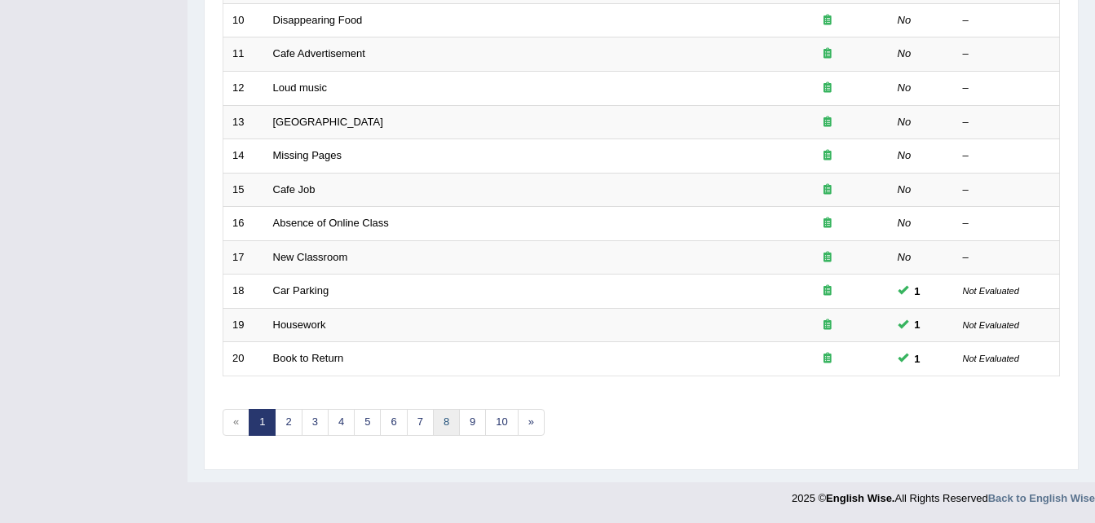
click at [441, 413] on link "8" at bounding box center [446, 422] width 27 height 27
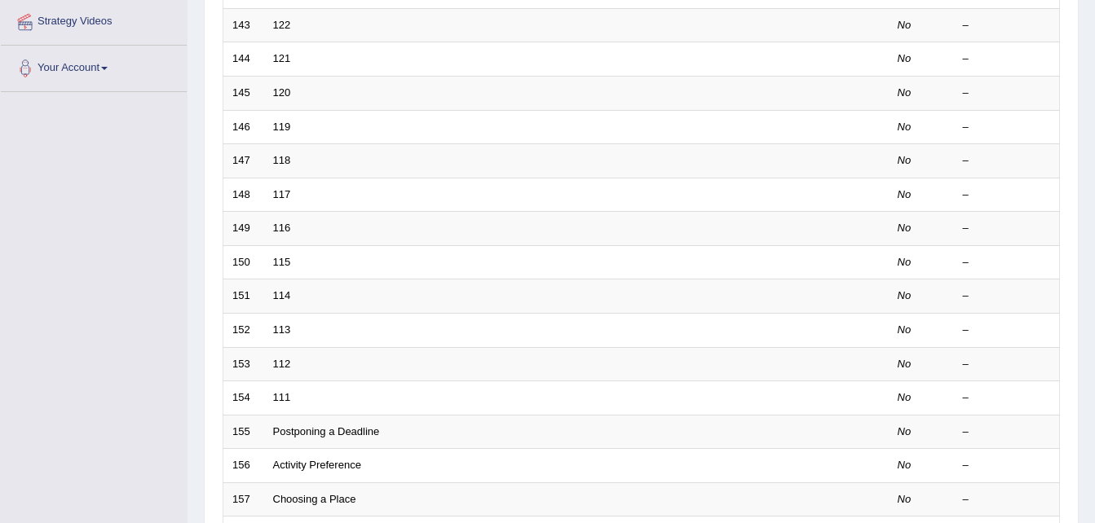
scroll to position [315, 0]
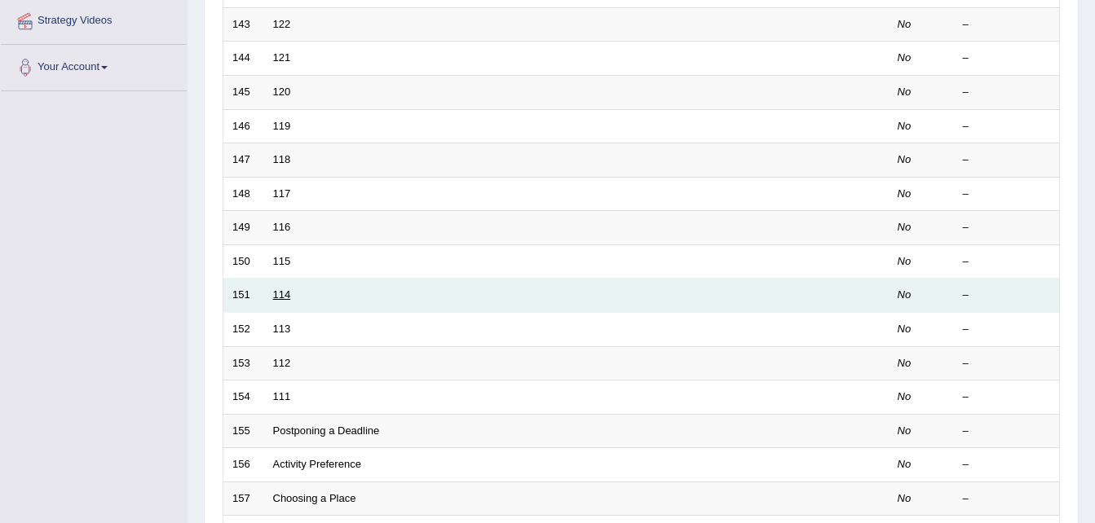
click at [281, 289] on link "114" at bounding box center [282, 295] width 18 height 12
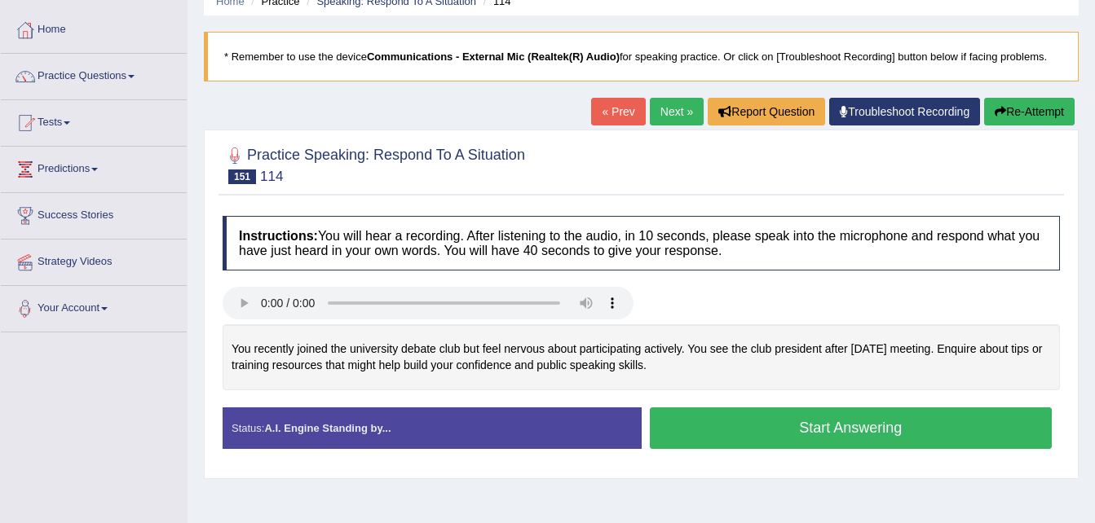
scroll to position [77, 0]
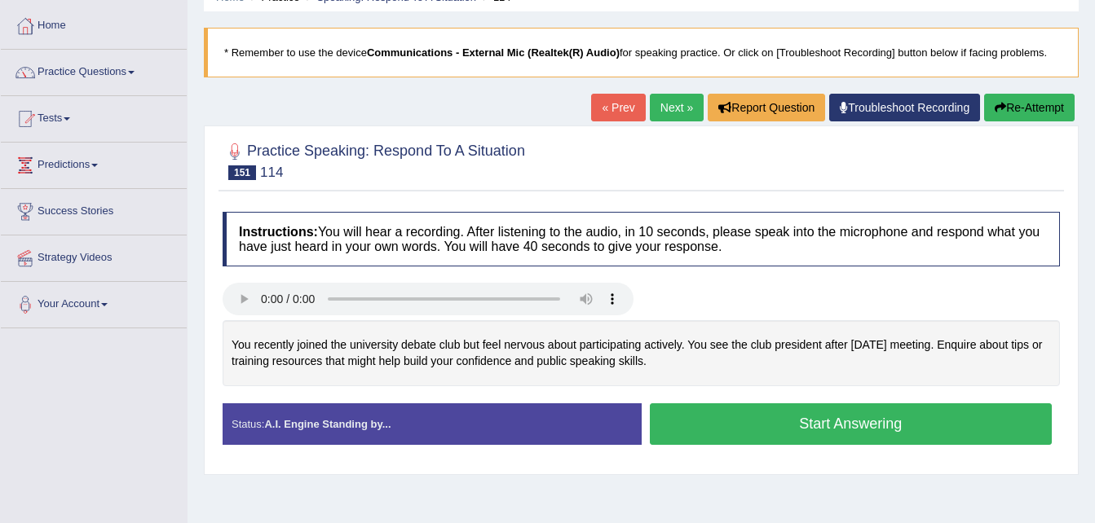
click at [846, 432] on button "Start Answering" at bounding box center [851, 425] width 403 height 42
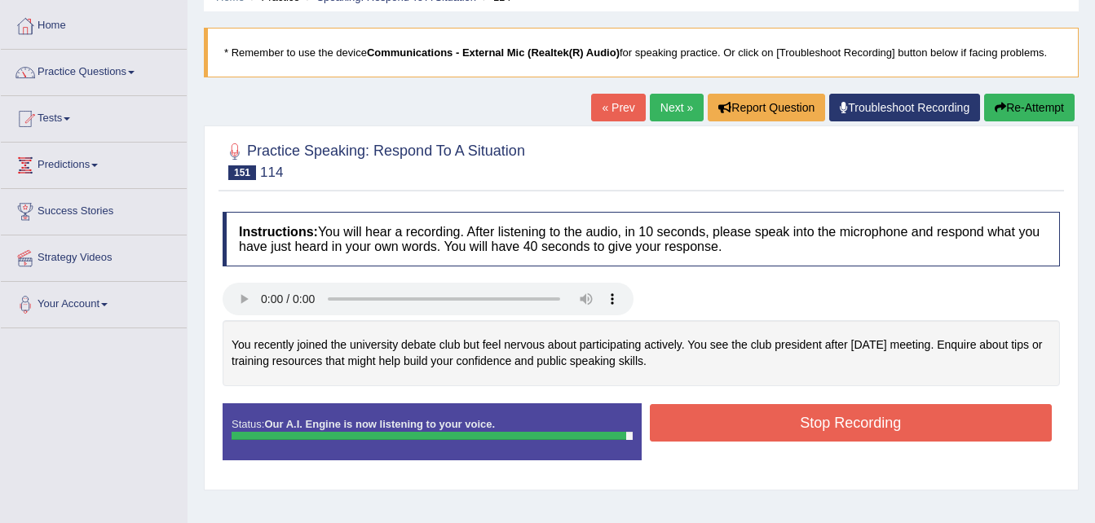
click at [889, 430] on button "Stop Recording" at bounding box center [851, 423] width 403 height 38
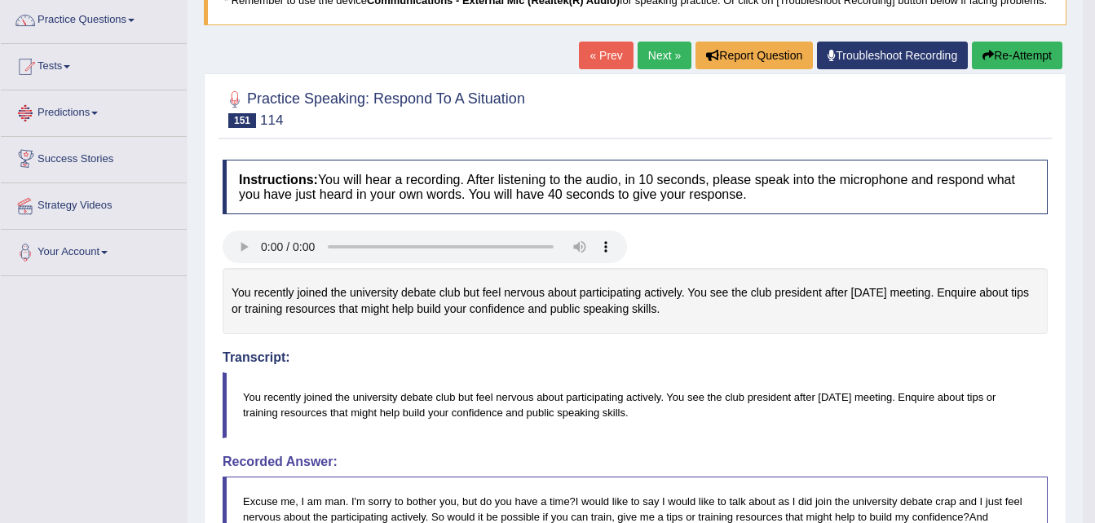
scroll to position [0, 0]
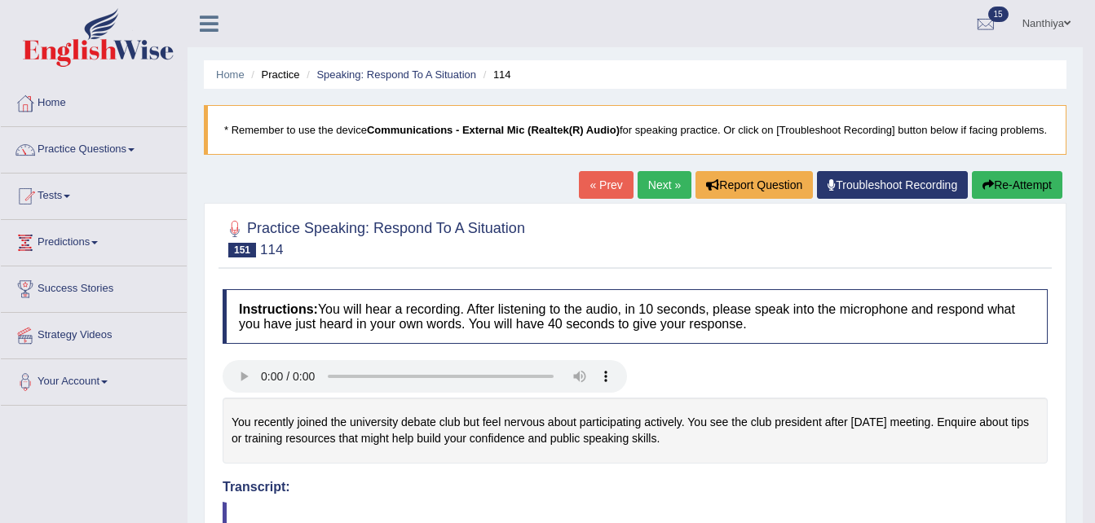
click at [118, 152] on link "Practice Questions" at bounding box center [94, 147] width 186 height 41
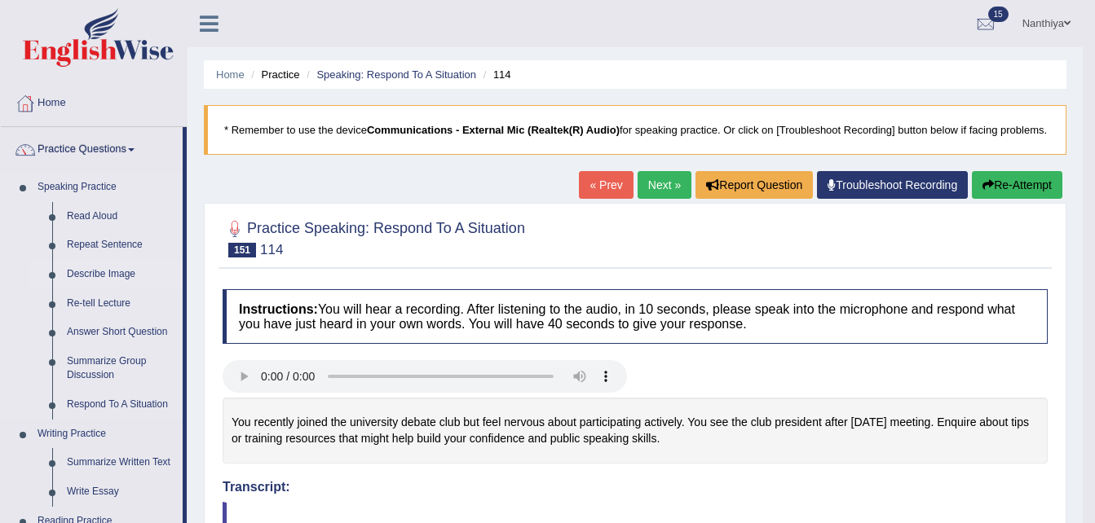
click at [113, 277] on link "Describe Image" at bounding box center [121, 274] width 123 height 29
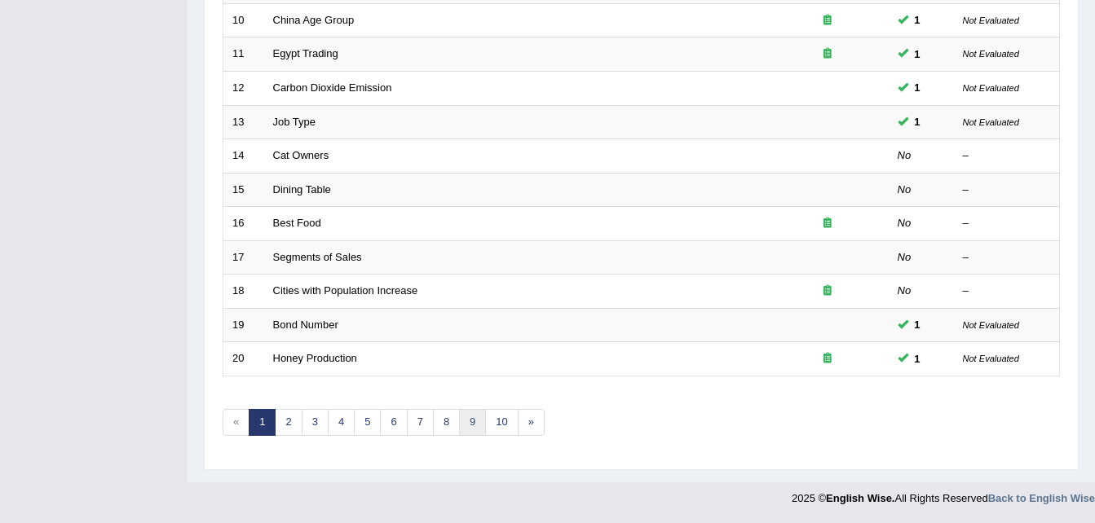
click at [470, 432] on link "9" at bounding box center [472, 422] width 27 height 27
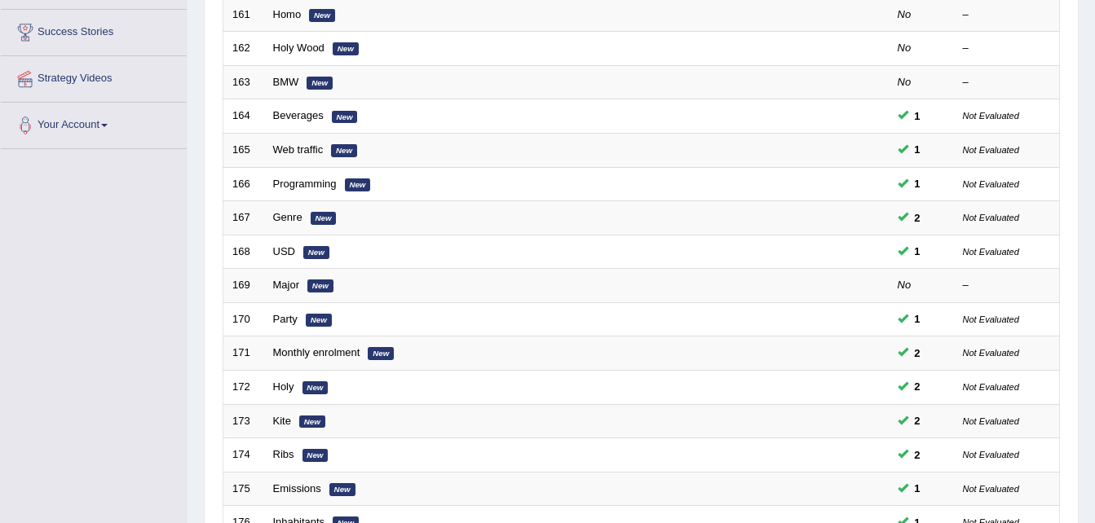
scroll to position [258, 0]
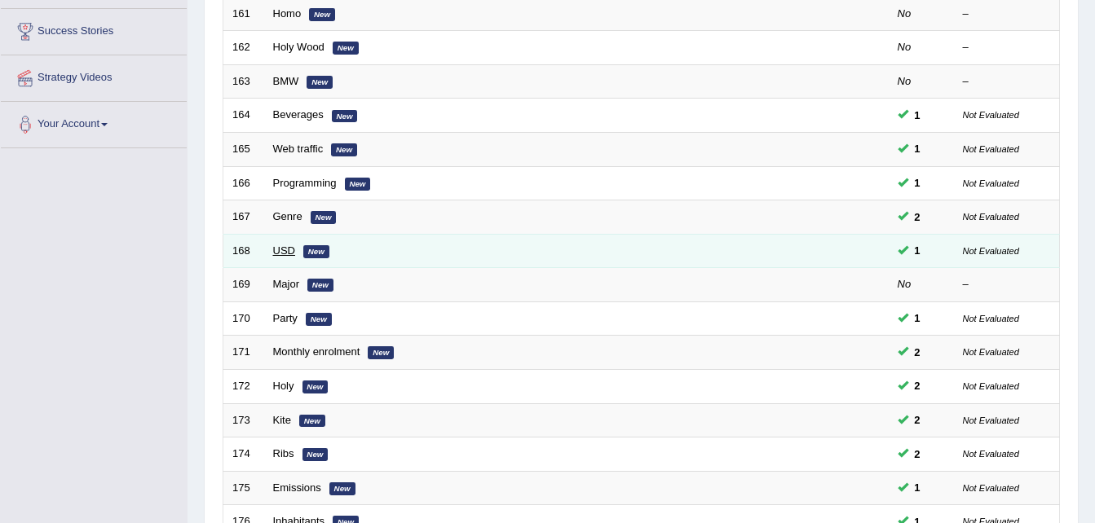
click at [287, 250] on link "USD" at bounding box center [284, 251] width 22 height 12
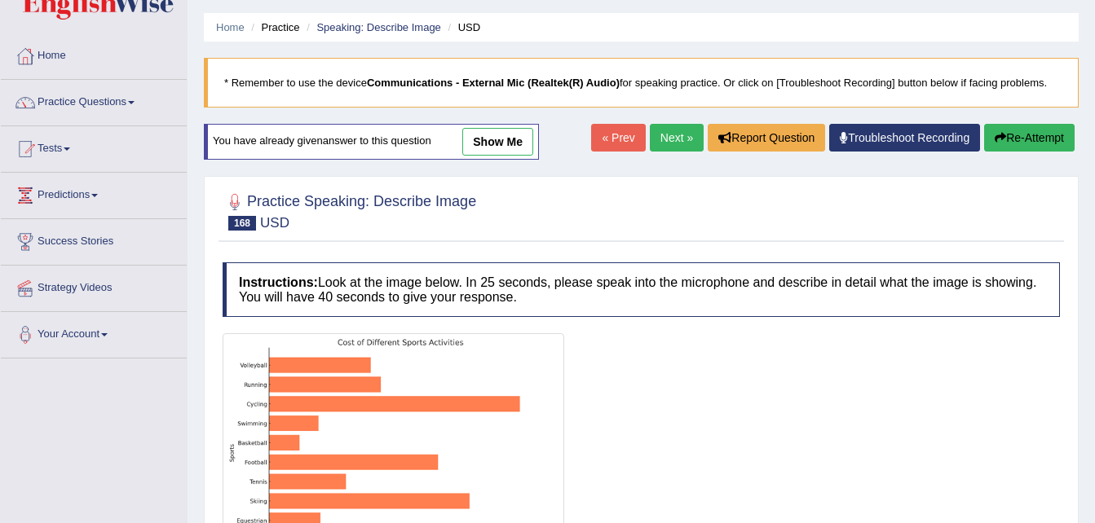
scroll to position [267, 0]
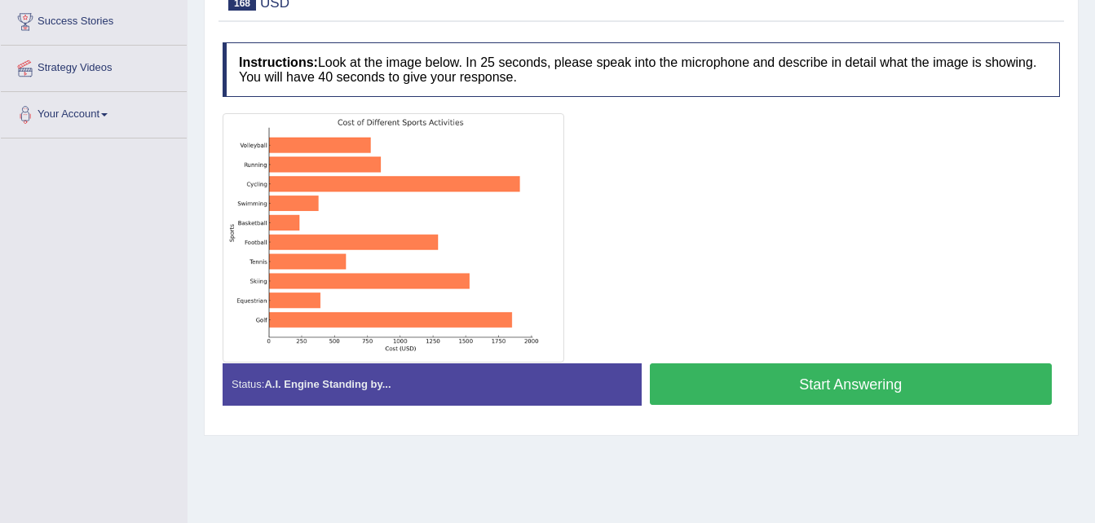
click at [751, 387] on button "Start Answering" at bounding box center [851, 385] width 403 height 42
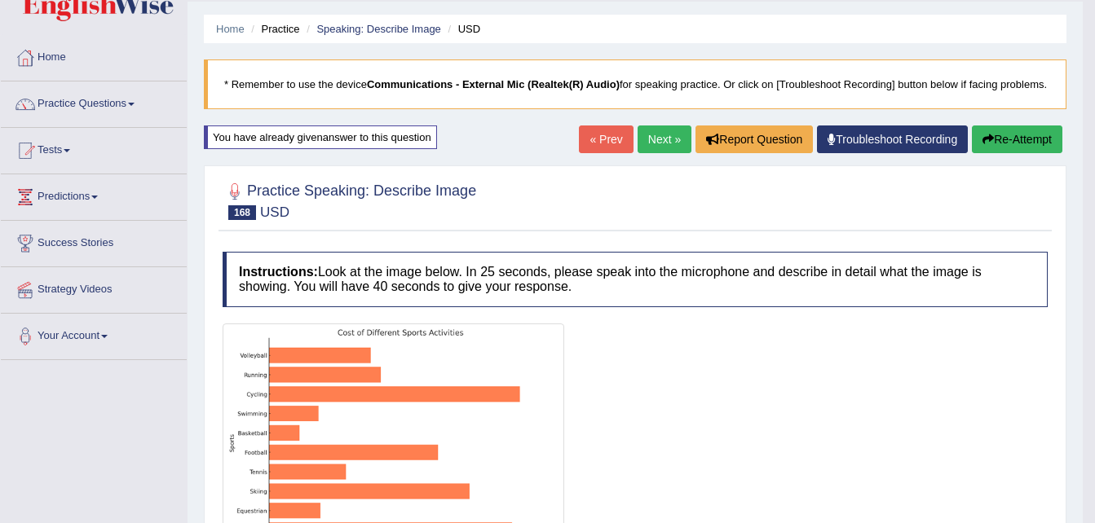
scroll to position [0, 0]
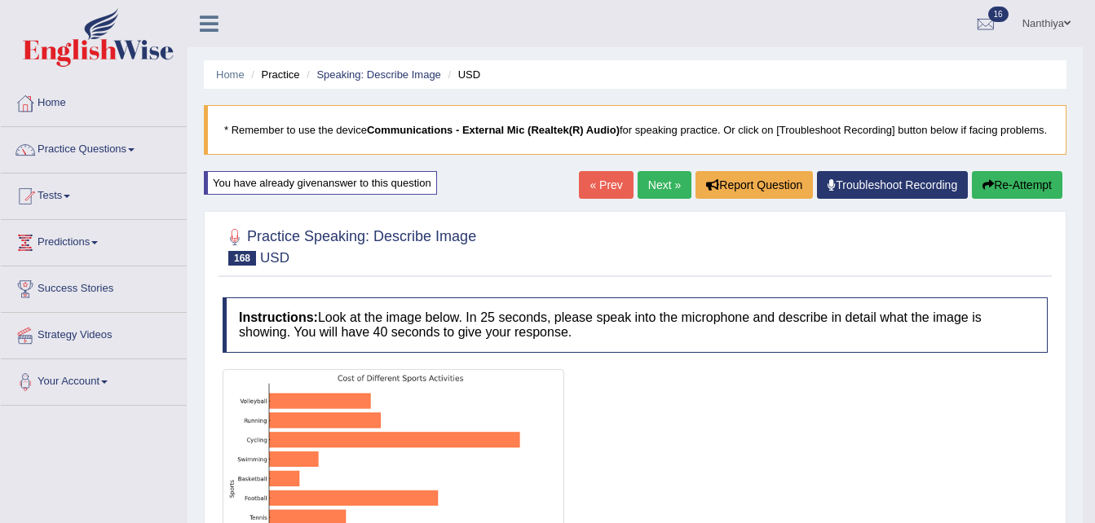
click at [657, 192] on link "Next »" at bounding box center [665, 185] width 54 height 28
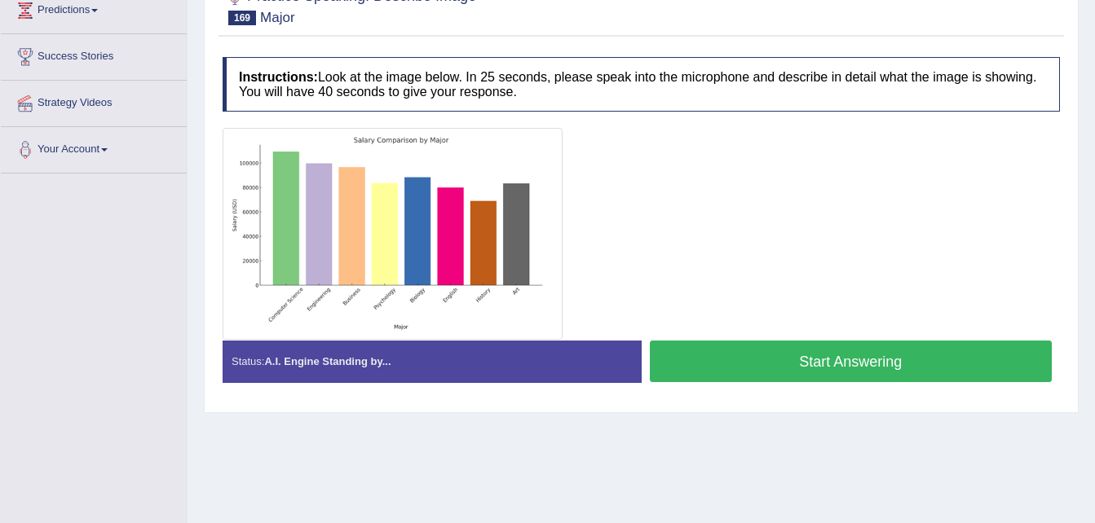
click at [657, 192] on div at bounding box center [641, 234] width 837 height 212
click at [762, 369] on button "Start Answering" at bounding box center [851, 362] width 403 height 42
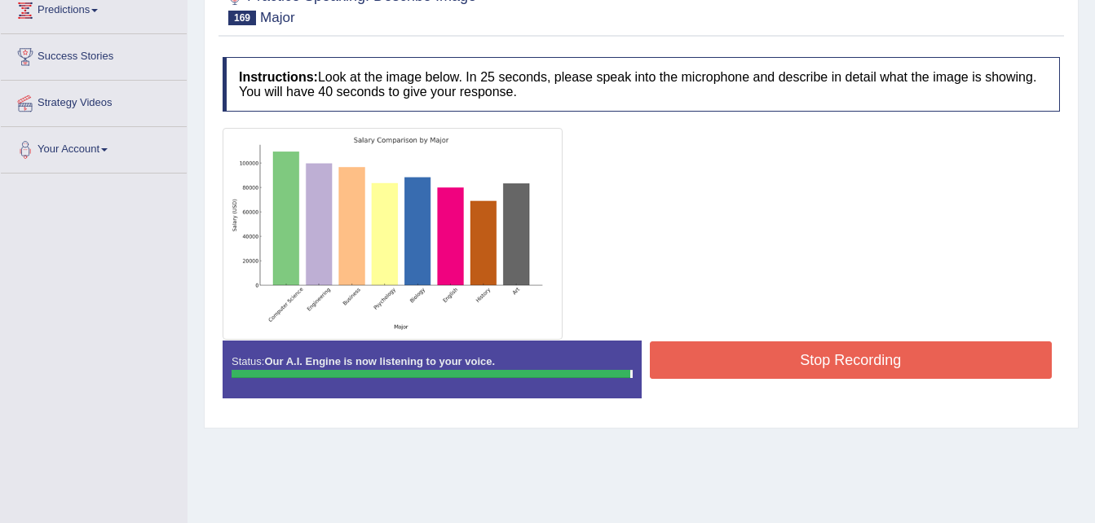
click at [773, 369] on button "Stop Recording" at bounding box center [851, 361] width 403 height 38
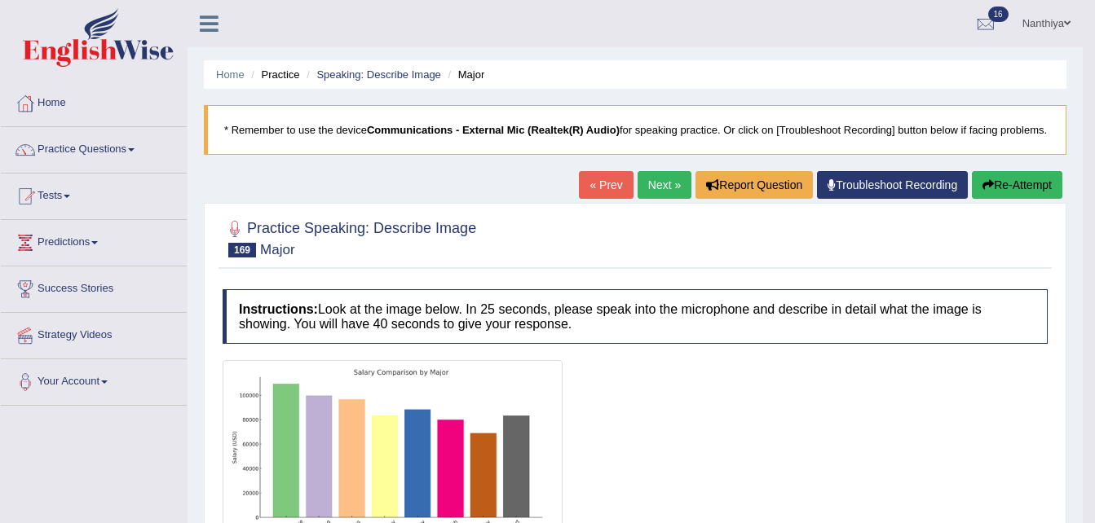
click at [655, 186] on link "Next »" at bounding box center [665, 185] width 54 height 28
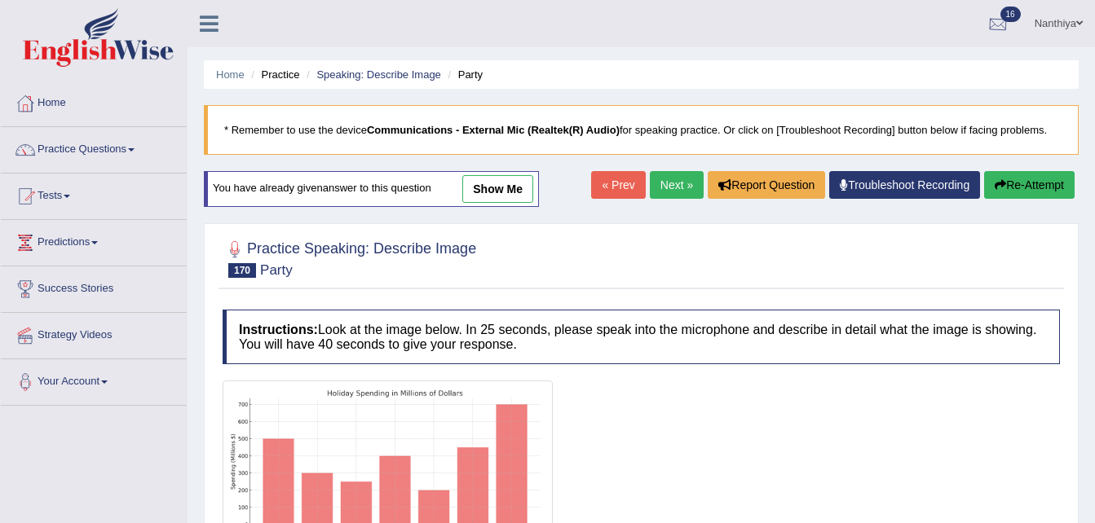
click at [991, 18] on div at bounding box center [998, 24] width 24 height 24
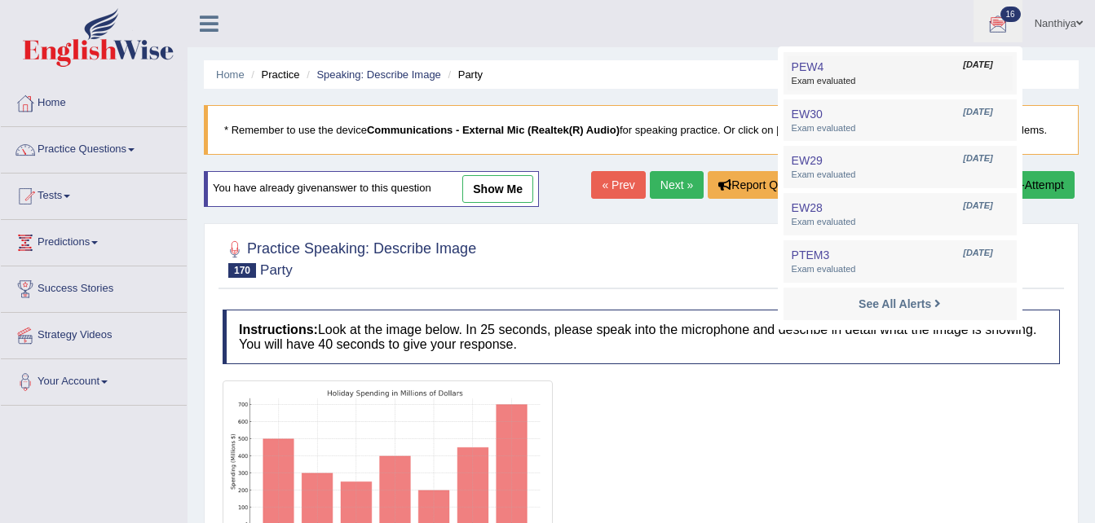
click at [887, 65] on link "PEW4 [DATE] Exam evaluated" at bounding box center [900, 73] width 225 height 34
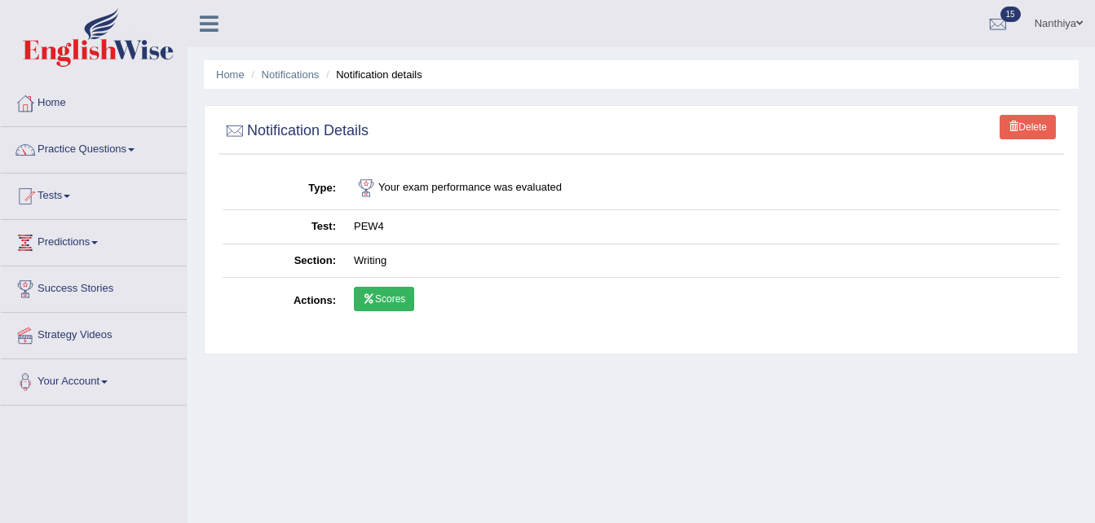
click at [392, 296] on link "Scores" at bounding box center [384, 299] width 60 height 24
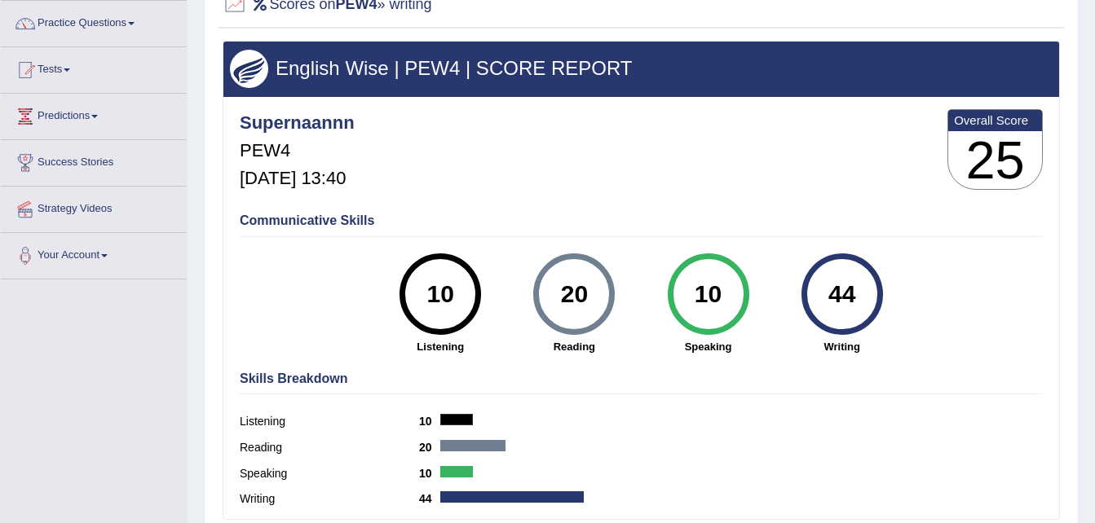
scroll to position [126, 0]
